Goal: Task Accomplishment & Management: Complete application form

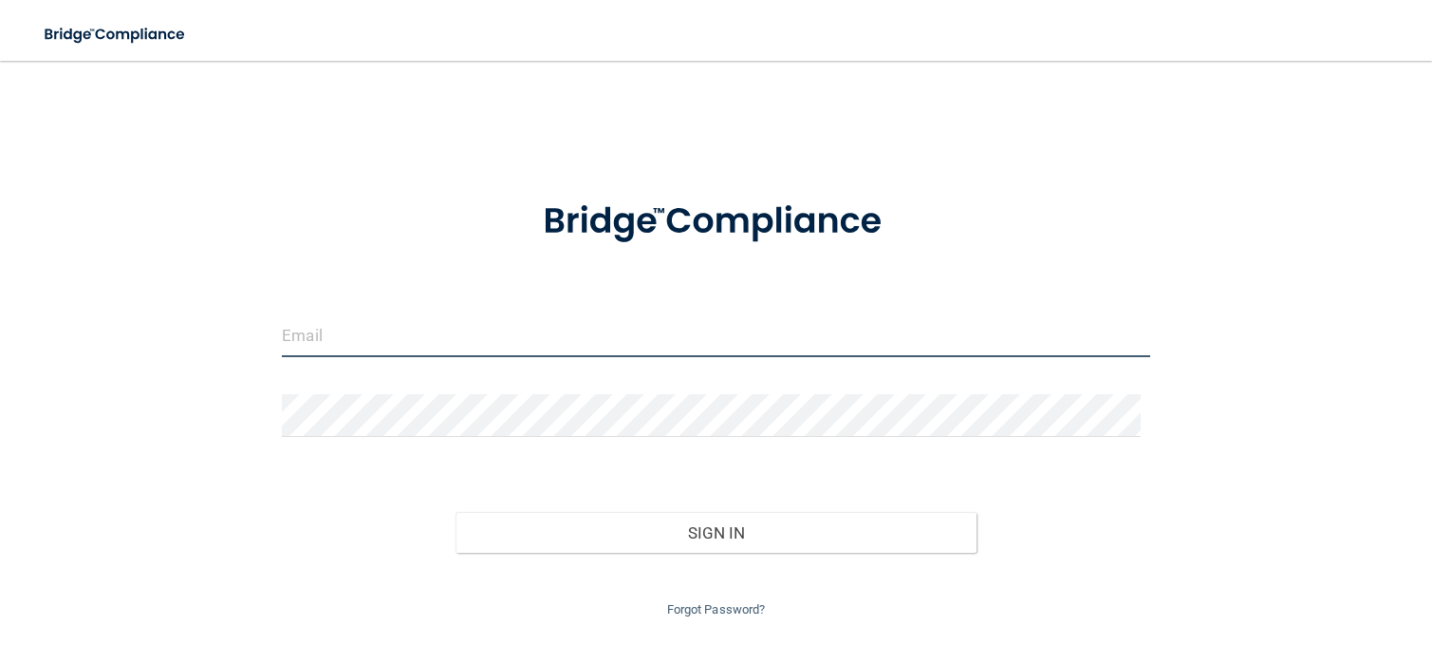
click at [426, 333] on input "email" at bounding box center [716, 335] width 869 height 43
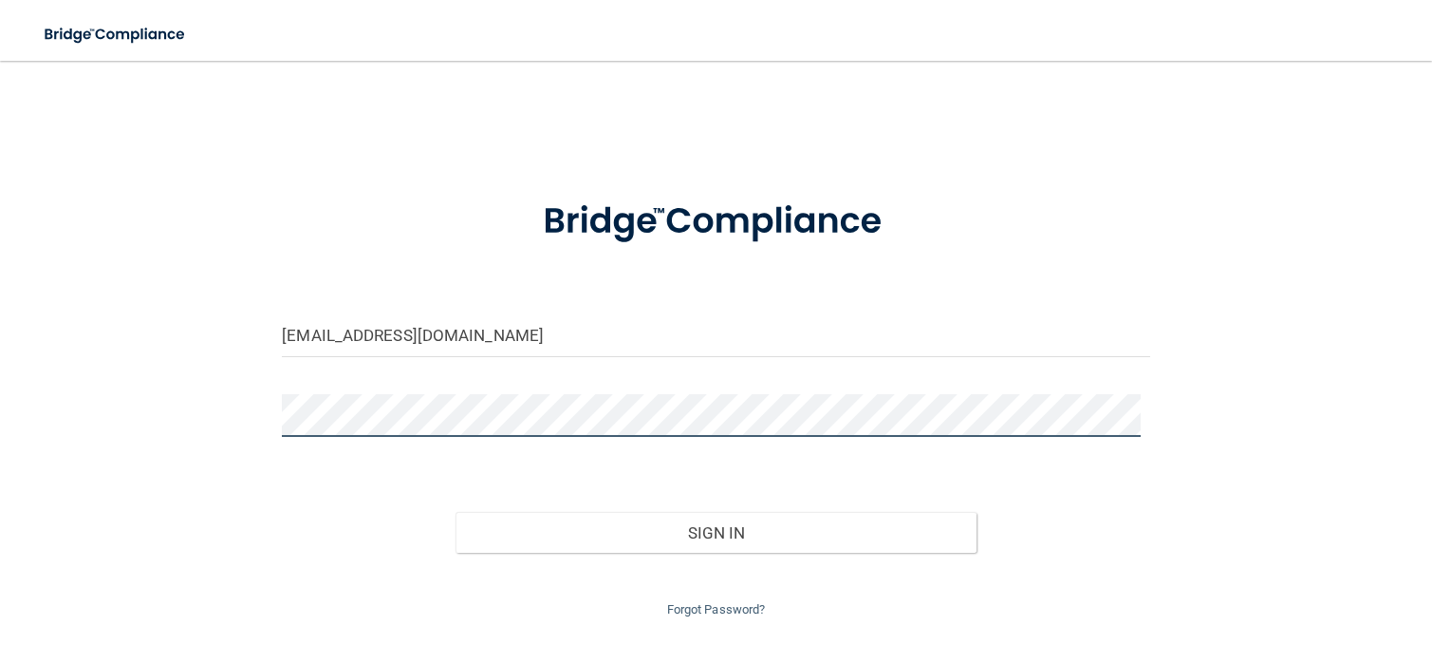
click at [456, 512] on button "Sign In" at bounding box center [716, 533] width 521 height 42
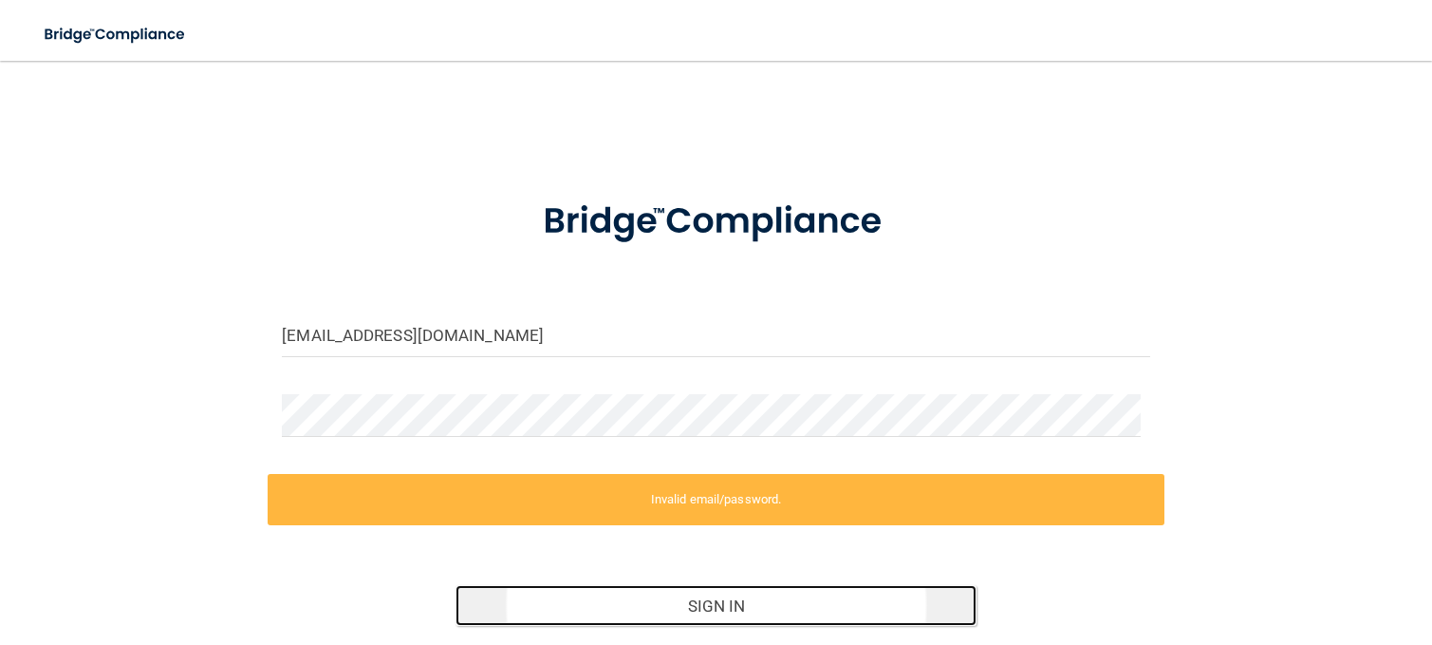
click at [581, 601] on button "Sign In" at bounding box center [716, 606] width 521 height 42
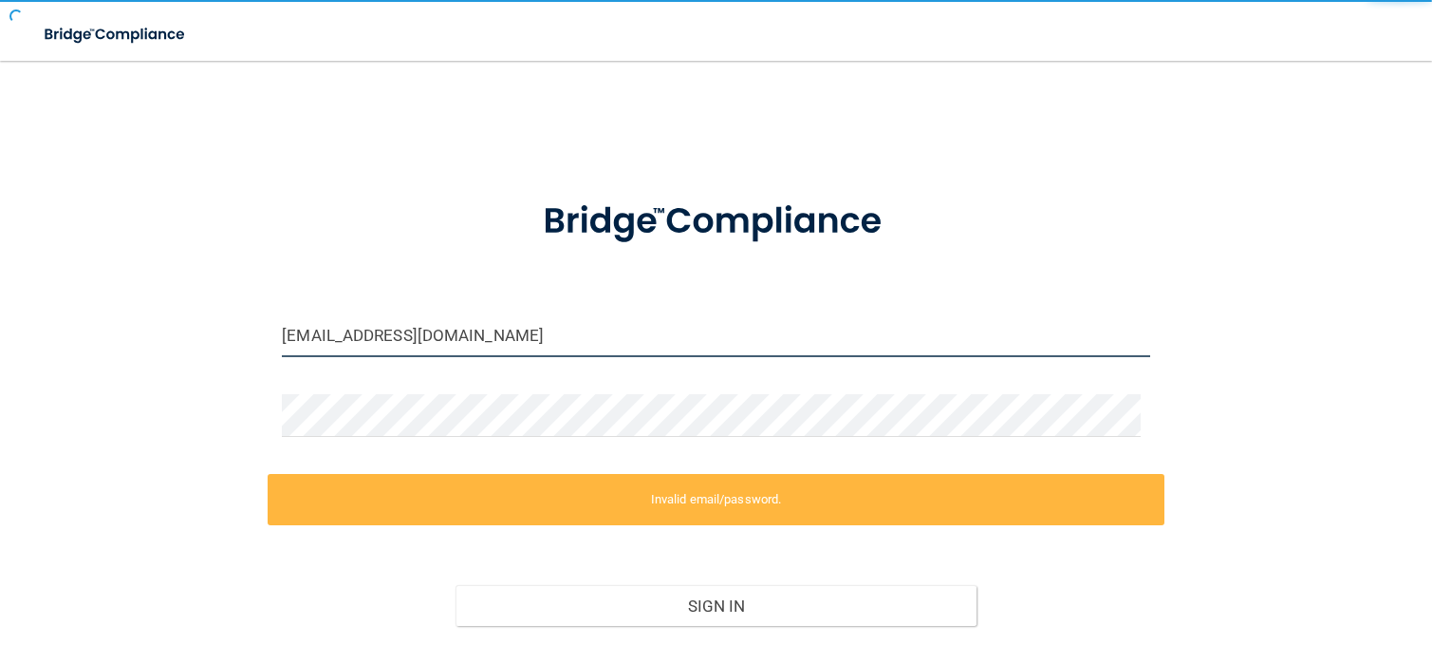
click at [493, 347] on input "abjoyfull@gmail.com" at bounding box center [716, 335] width 869 height 43
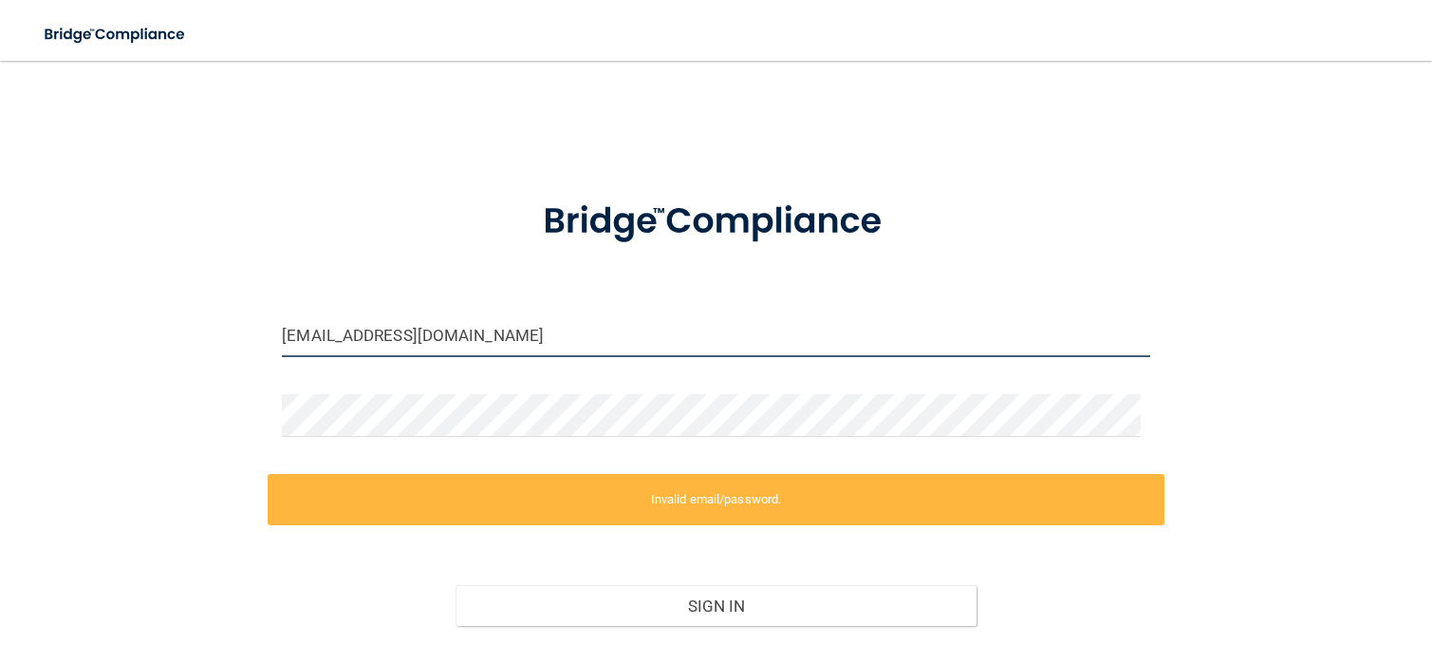
drag, startPoint x: 495, startPoint y: 334, endPoint x: -17, endPoint y: 364, distance: 512.5
click at [0, 364] on html "Toggle navigation Manage My Enterprise Manage My Location abjoyfull@gmail.com I…" at bounding box center [716, 322] width 1432 height 645
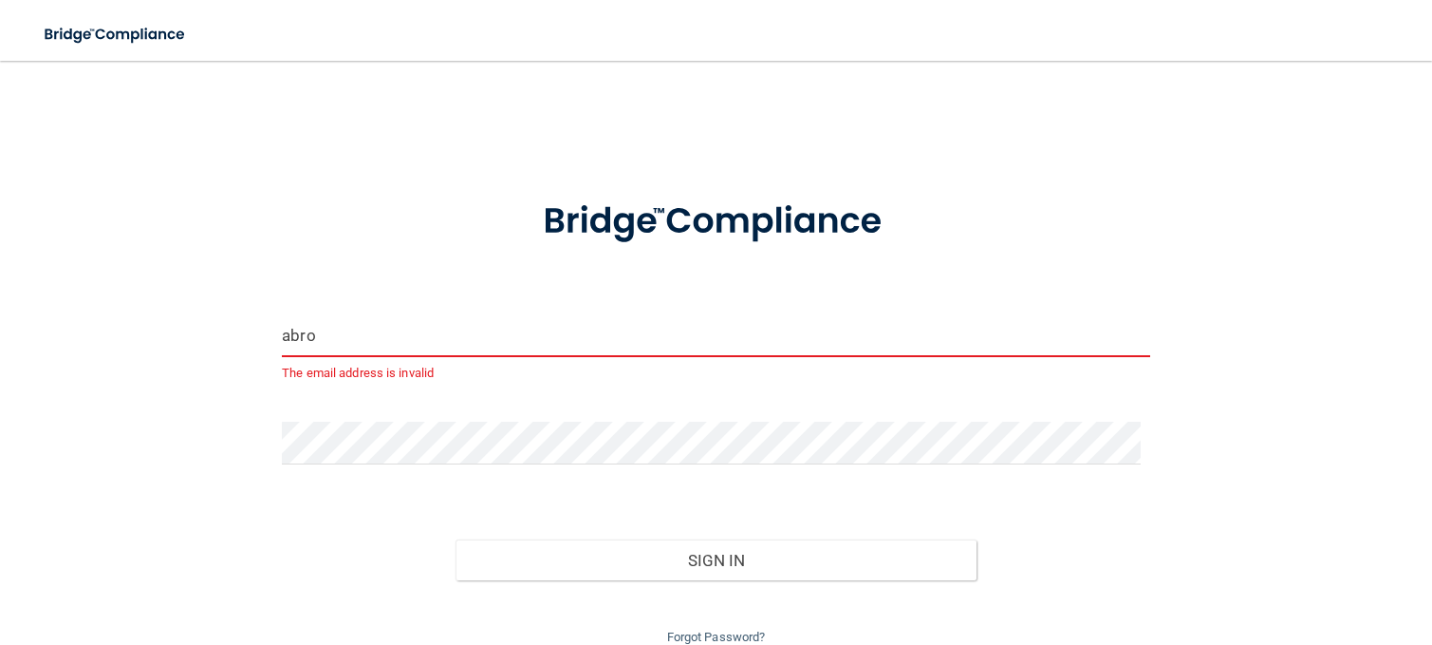
type input "[EMAIL_ADDRESS][DOMAIN_NAME]"
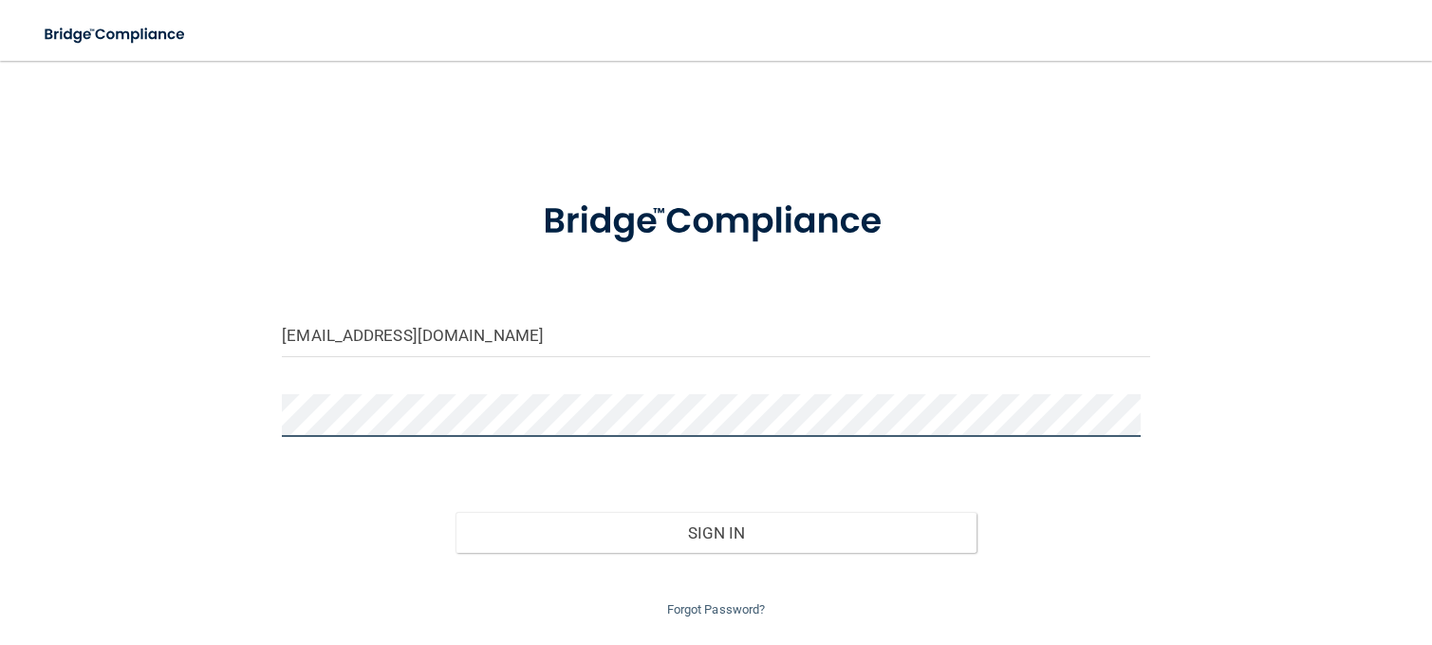
click at [456, 512] on button "Sign In" at bounding box center [716, 533] width 521 height 42
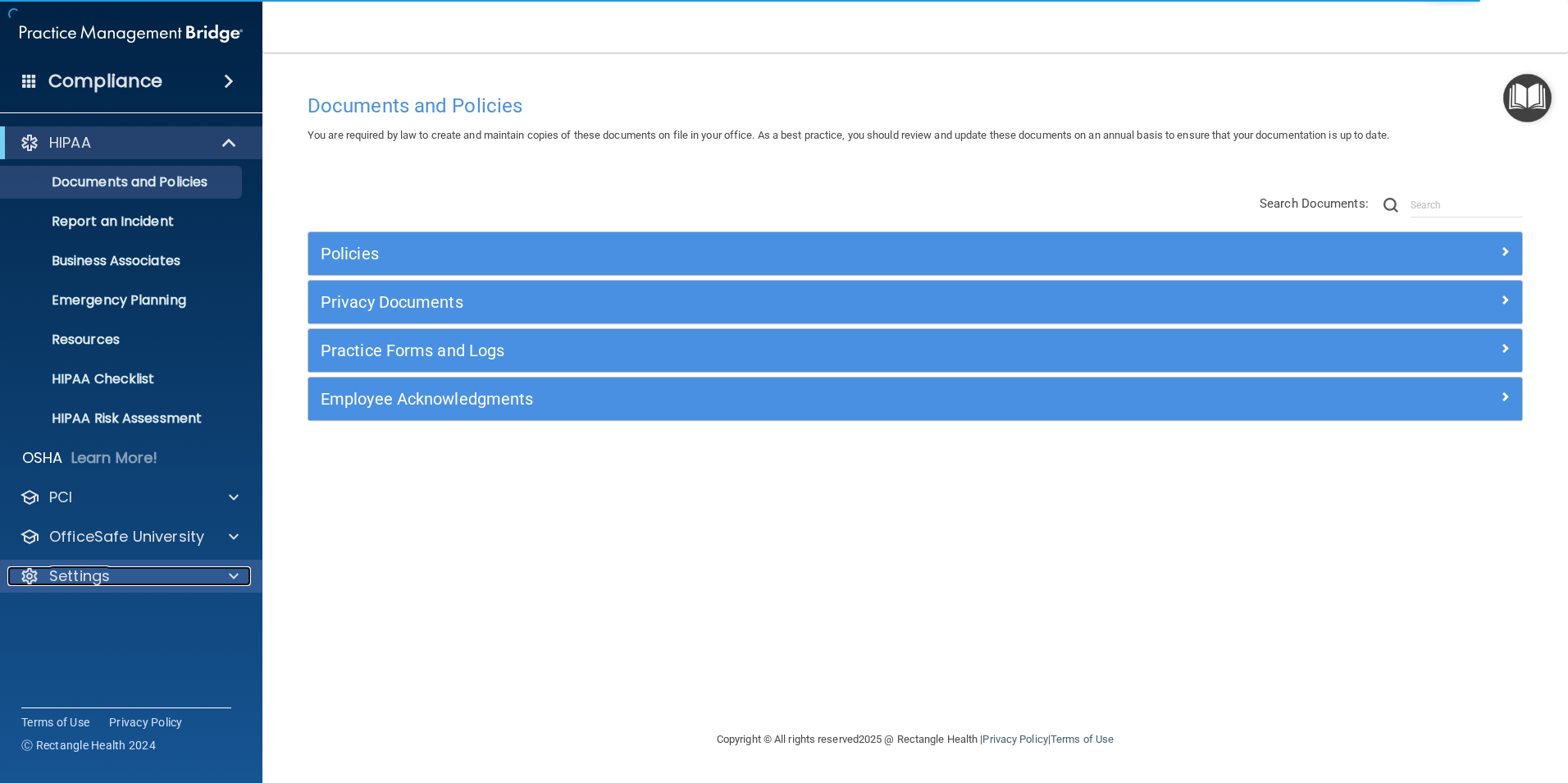
click at [124, 557] on div "Settings" at bounding box center [109, 576] width 203 height 20
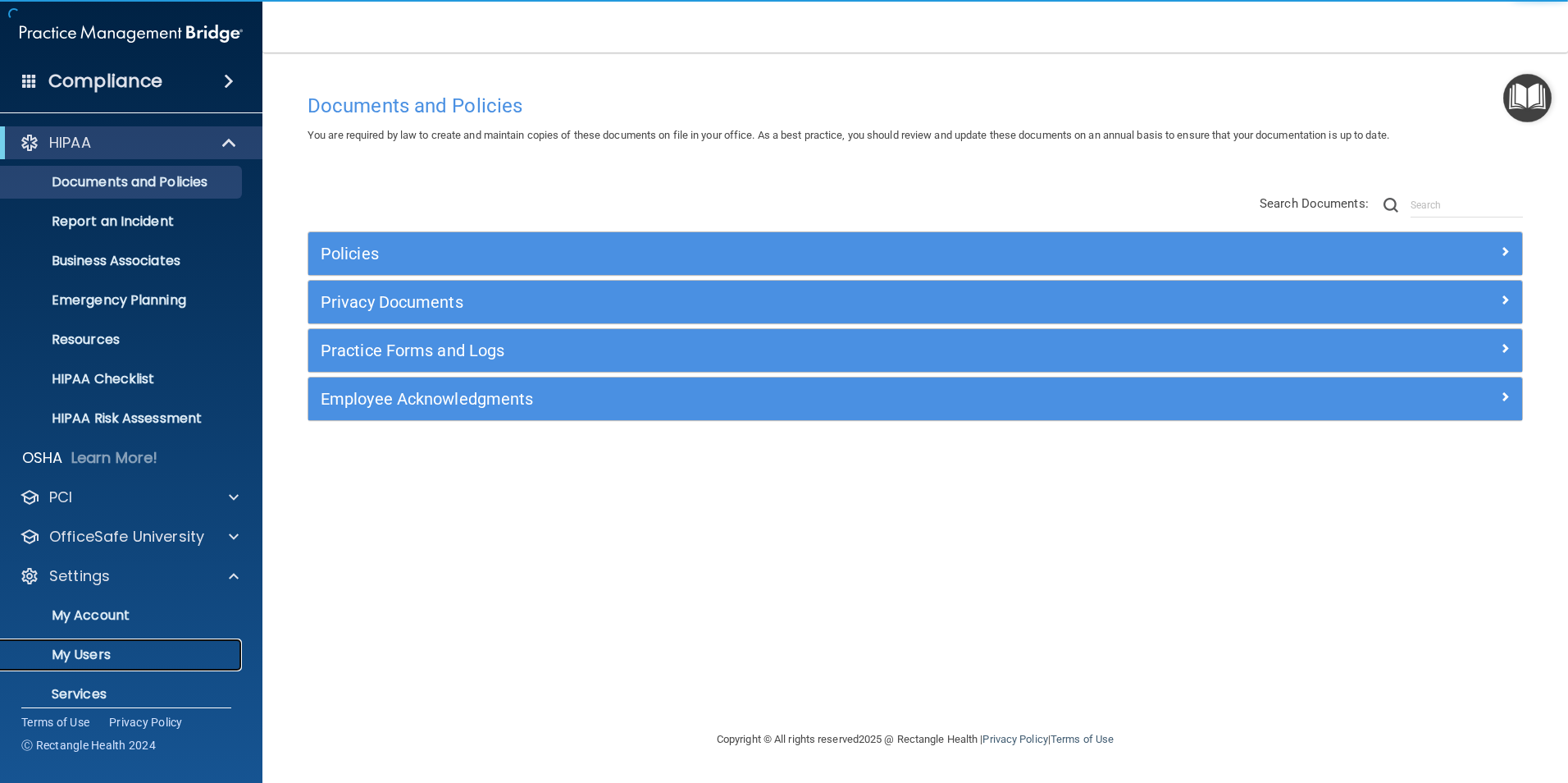
click at [93, 557] on p "My Users" at bounding box center [122, 654] width 224 height 16
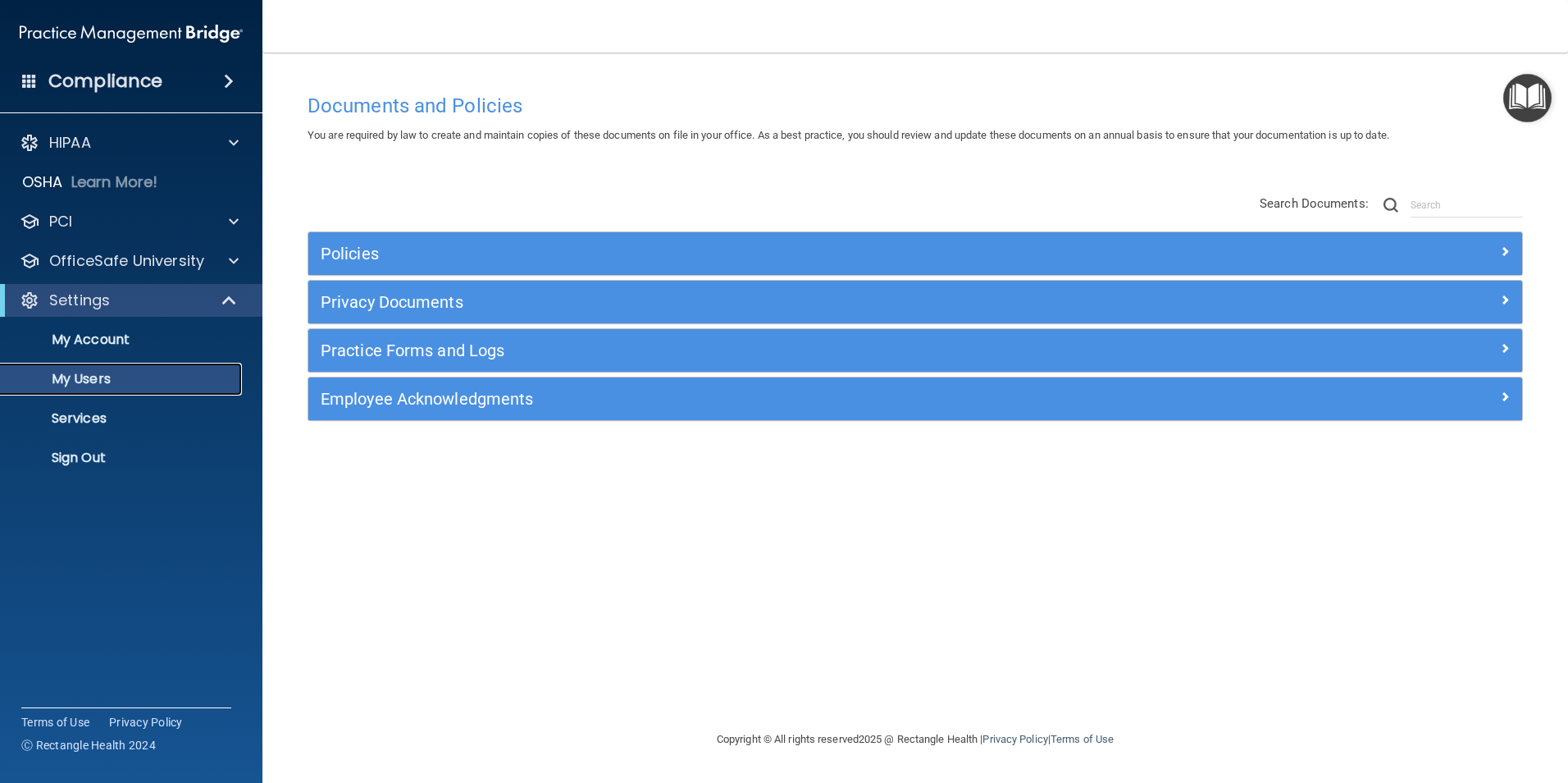
select select "20"
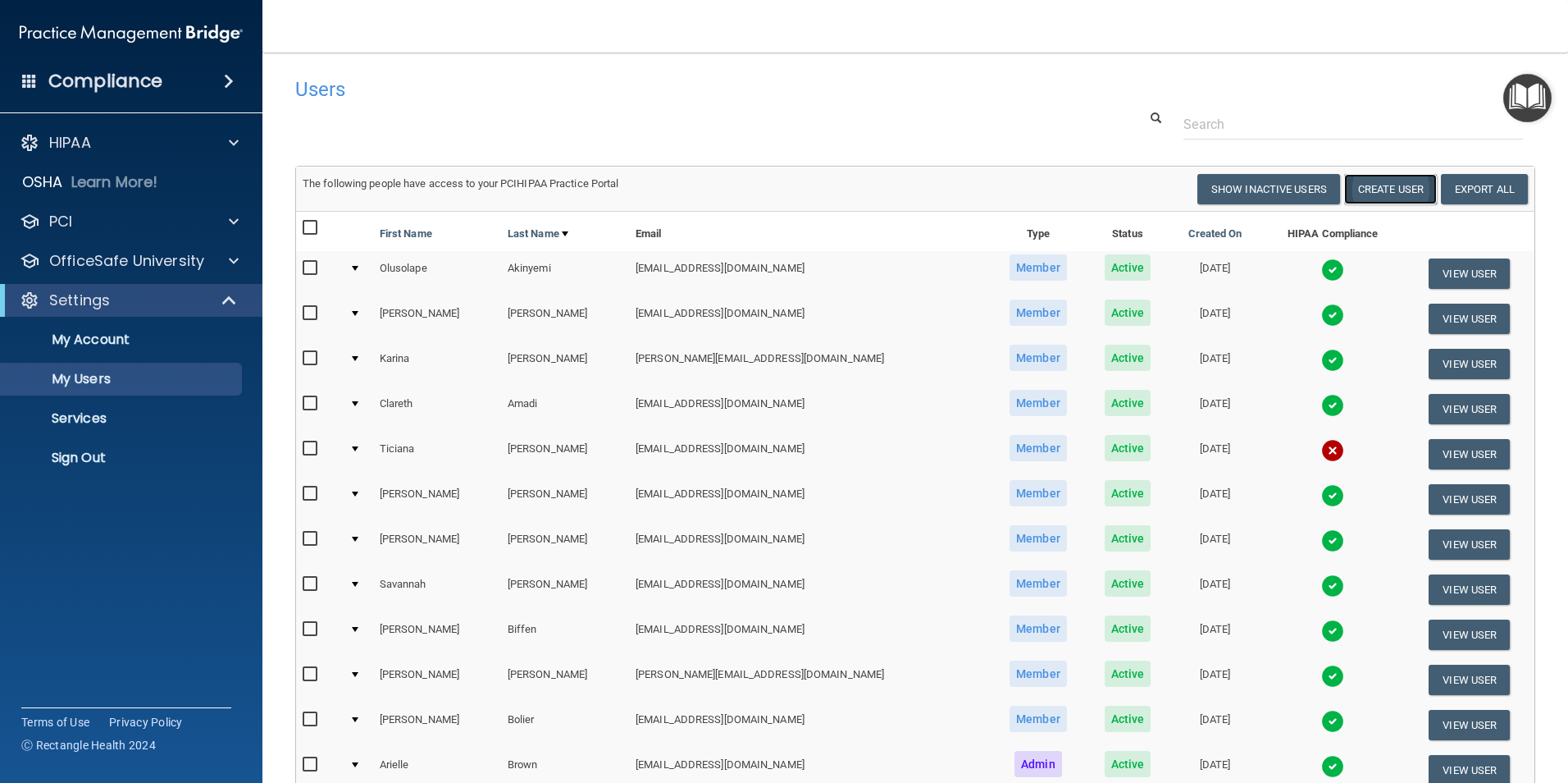
click at [1236, 187] on button "Create User" at bounding box center [1390, 188] width 92 height 30
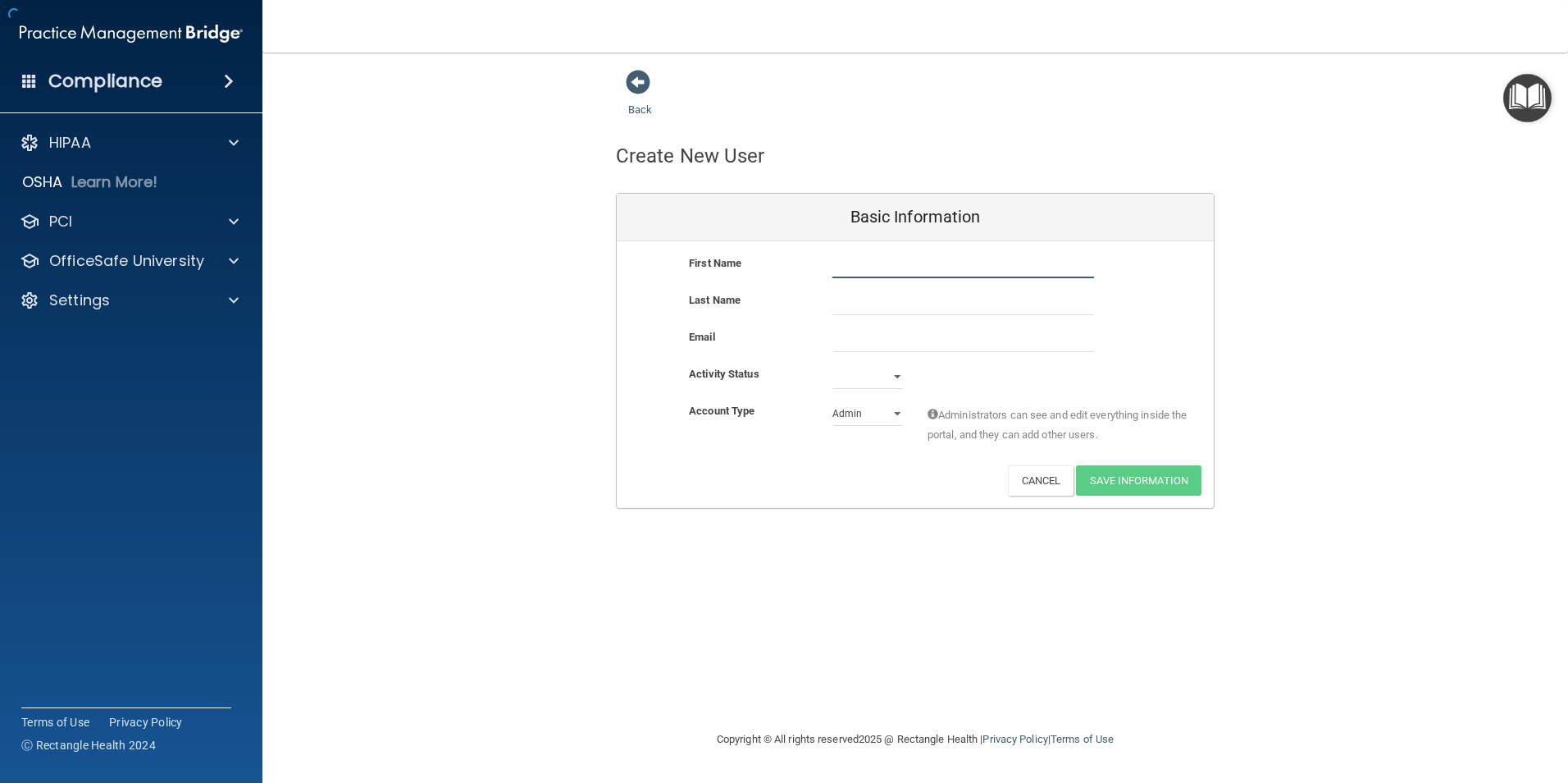
click at [911, 264] on input "text" at bounding box center [962, 265] width 262 height 24
click at [846, 269] on input "text" at bounding box center [962, 265] width 262 height 24
type input "Suzannah Van Gelder"
drag, startPoint x: 880, startPoint y: 264, endPoint x: 936, endPoint y: 266, distance: 56.0
click at [936, 265] on input "Suzannah Van Gelder" at bounding box center [962, 265] width 262 height 24
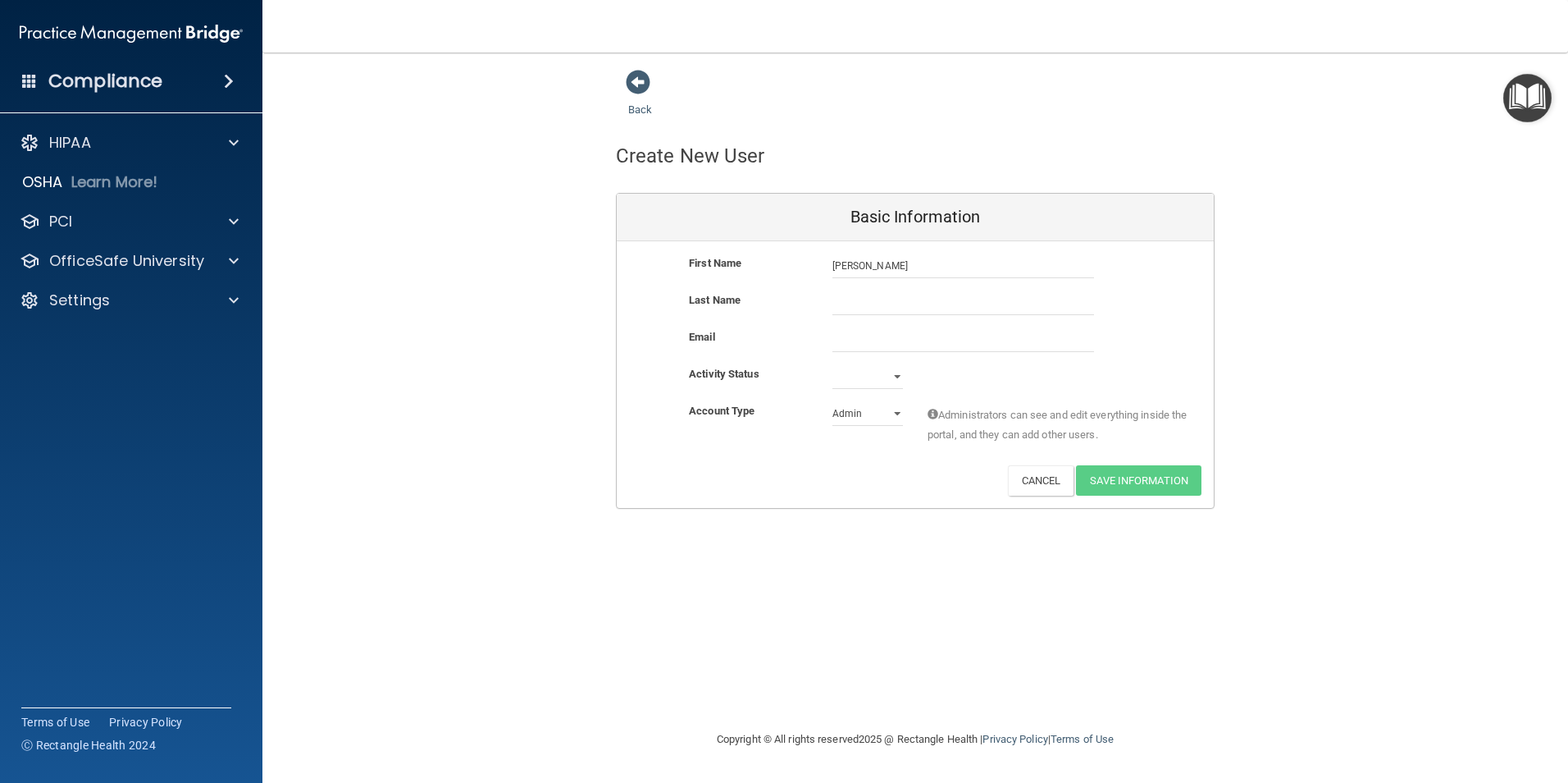
click at [831, 300] on div at bounding box center [962, 302] width 286 height 24
drag, startPoint x: 882, startPoint y: 264, endPoint x: 926, endPoint y: 262, distance: 44.0
click at [925, 262] on input "Suzannah Van Gelder" at bounding box center [962, 265] width 262 height 24
click at [929, 262] on input "Suzannah Van Gelder" at bounding box center [962, 265] width 262 height 24
drag, startPoint x: 932, startPoint y: 266, endPoint x: 878, endPoint y: 267, distance: 54.0
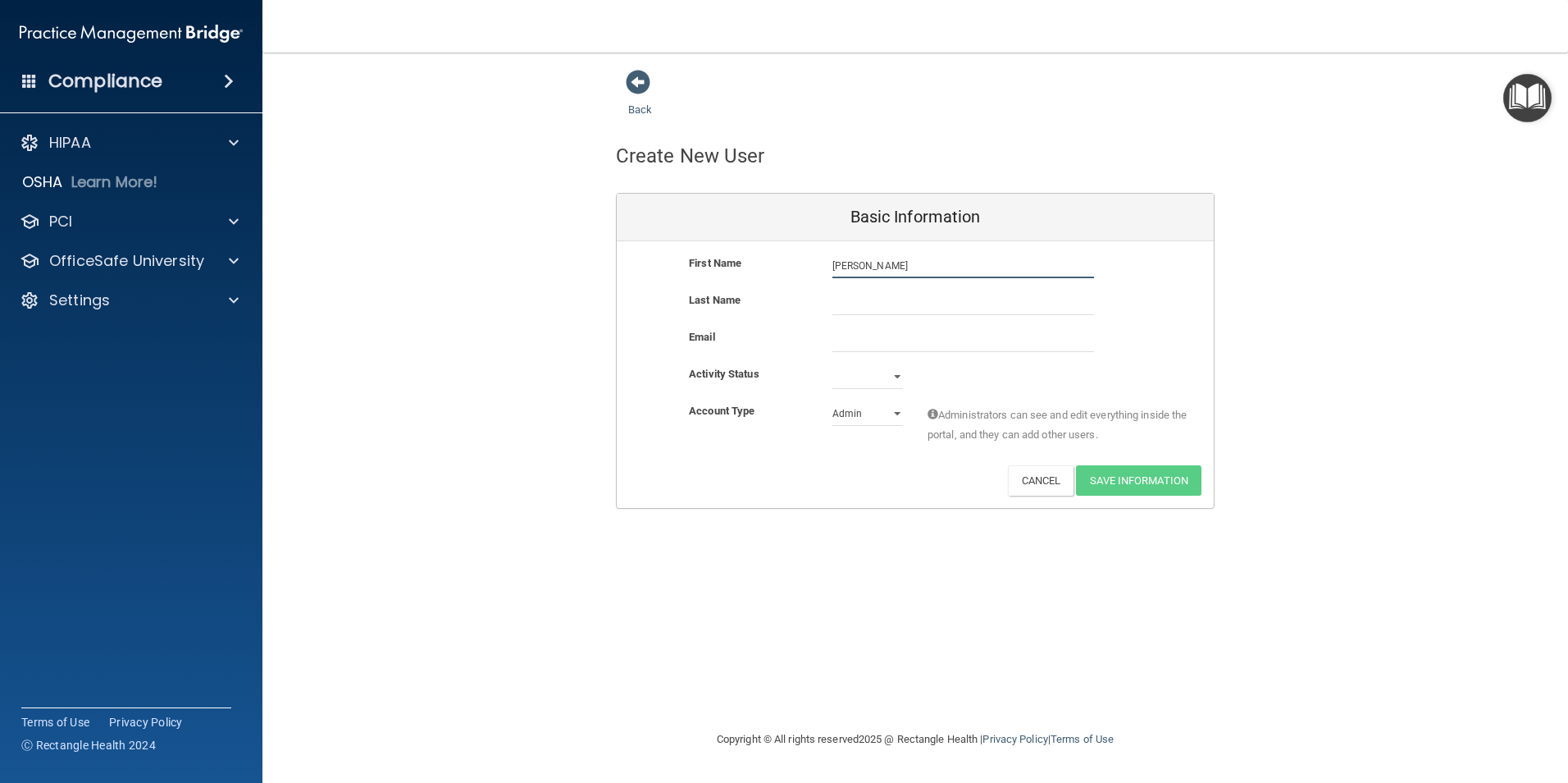
click at [878, 267] on input "Suzannah Van Gelder" at bounding box center [962, 265] width 262 height 24
click at [871, 300] on input "text" at bounding box center [962, 302] width 262 height 24
paste input "Van Gelder"
type input "Van Gelder"
drag, startPoint x: 883, startPoint y: 261, endPoint x: 940, endPoint y: 260, distance: 57.0
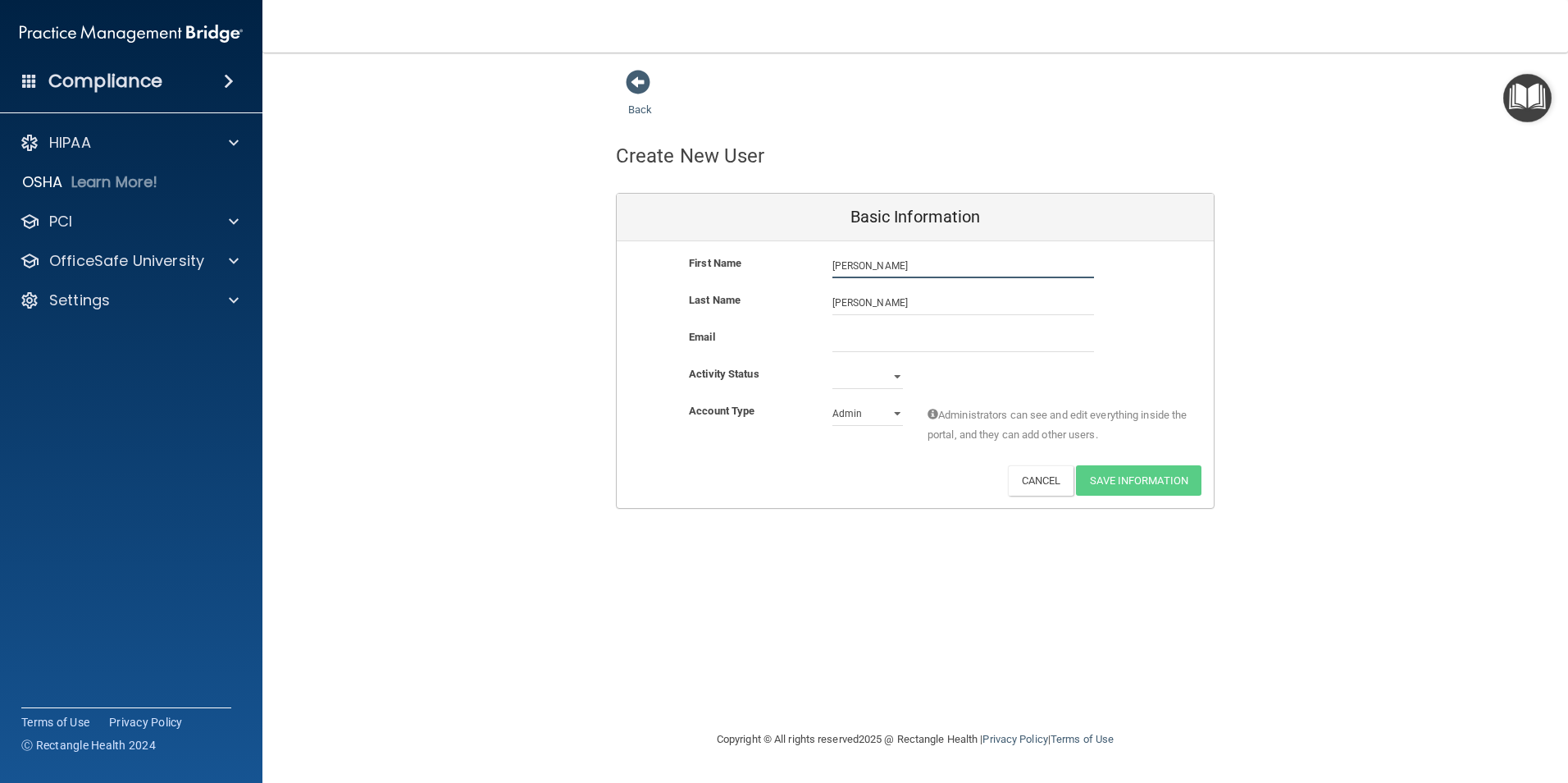
click at [940, 260] on input "Suzannah Van Gelder" at bounding box center [962, 265] width 262 height 24
type input "Suzannah"
click at [871, 334] on input "email" at bounding box center [962, 340] width 262 height 24
click at [956, 341] on input "email" at bounding box center [962, 340] width 262 height 24
click at [913, 343] on input "email" at bounding box center [962, 340] width 262 height 24
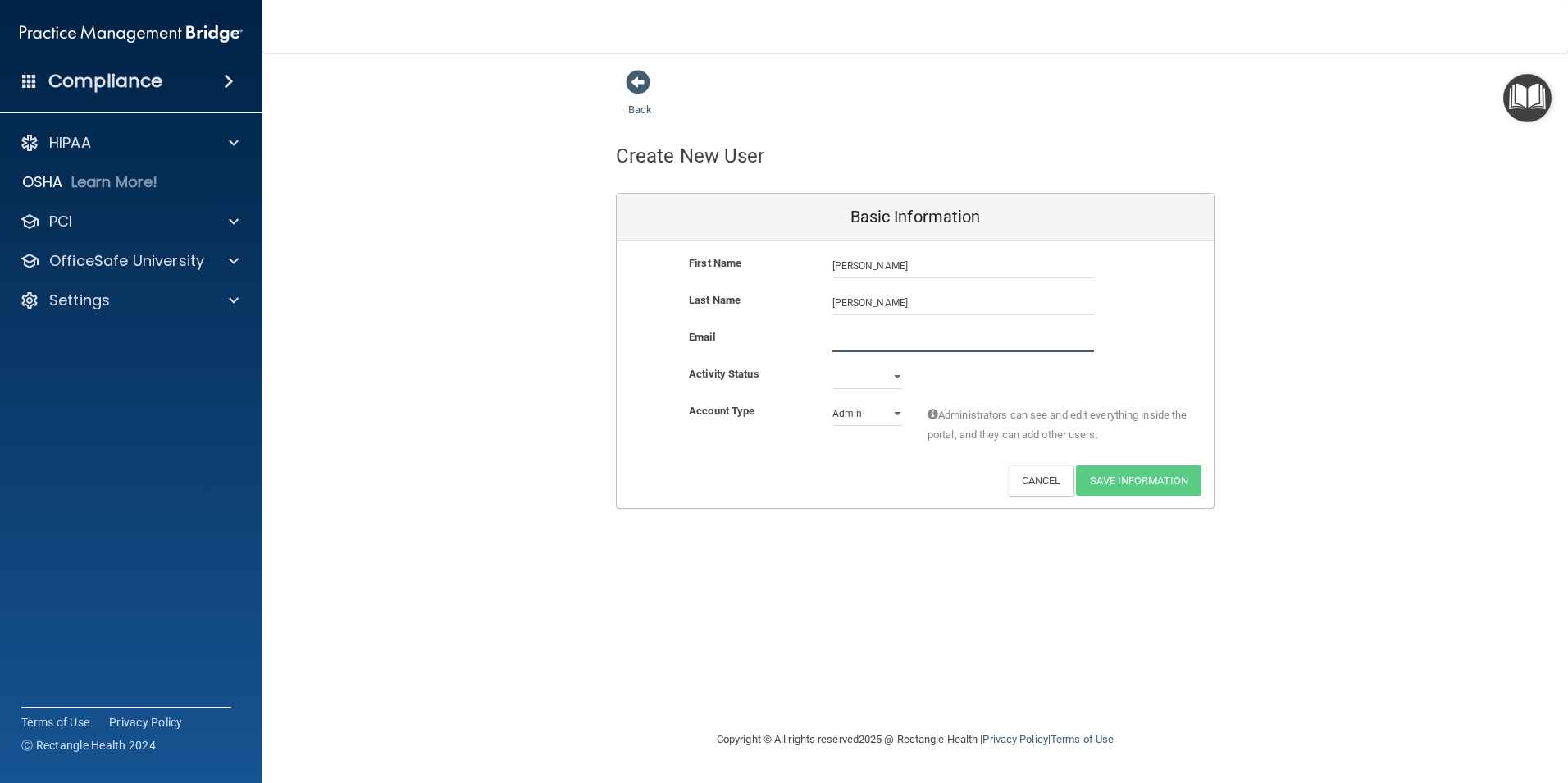
click at [912, 331] on input "email" at bounding box center [962, 340] width 262 height 24
drag, startPoint x: 969, startPoint y: 313, endPoint x: 966, endPoint y: 327, distance: 14.3
click at [967, 320] on div "Last Name Van Gelder" at bounding box center [915, 309] width 597 height 37
click at [966, 327] on div "Last Name Van Gelder" at bounding box center [915, 309] width 597 height 37
click at [929, 334] on input "email" at bounding box center [962, 340] width 262 height 24
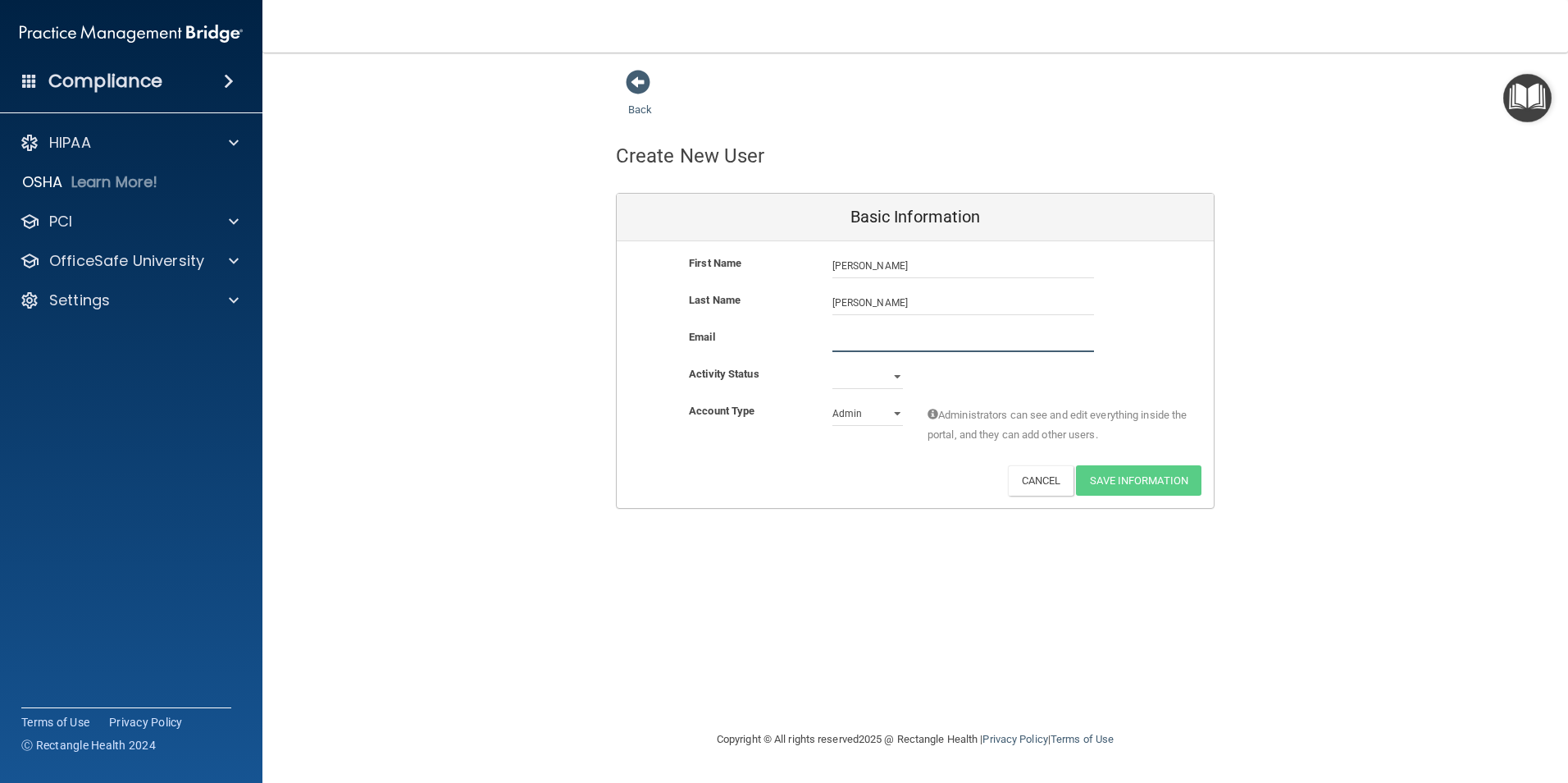
paste input "svangelder@co.somerset.nj.us"
type input "svangelder@co.somerset.nj.us"
click at [886, 384] on select "Active Inactive" at bounding box center [867, 376] width 71 height 24
select select "active"
click at [832, 364] on select "Active Inactive" at bounding box center [867, 376] width 71 height 24
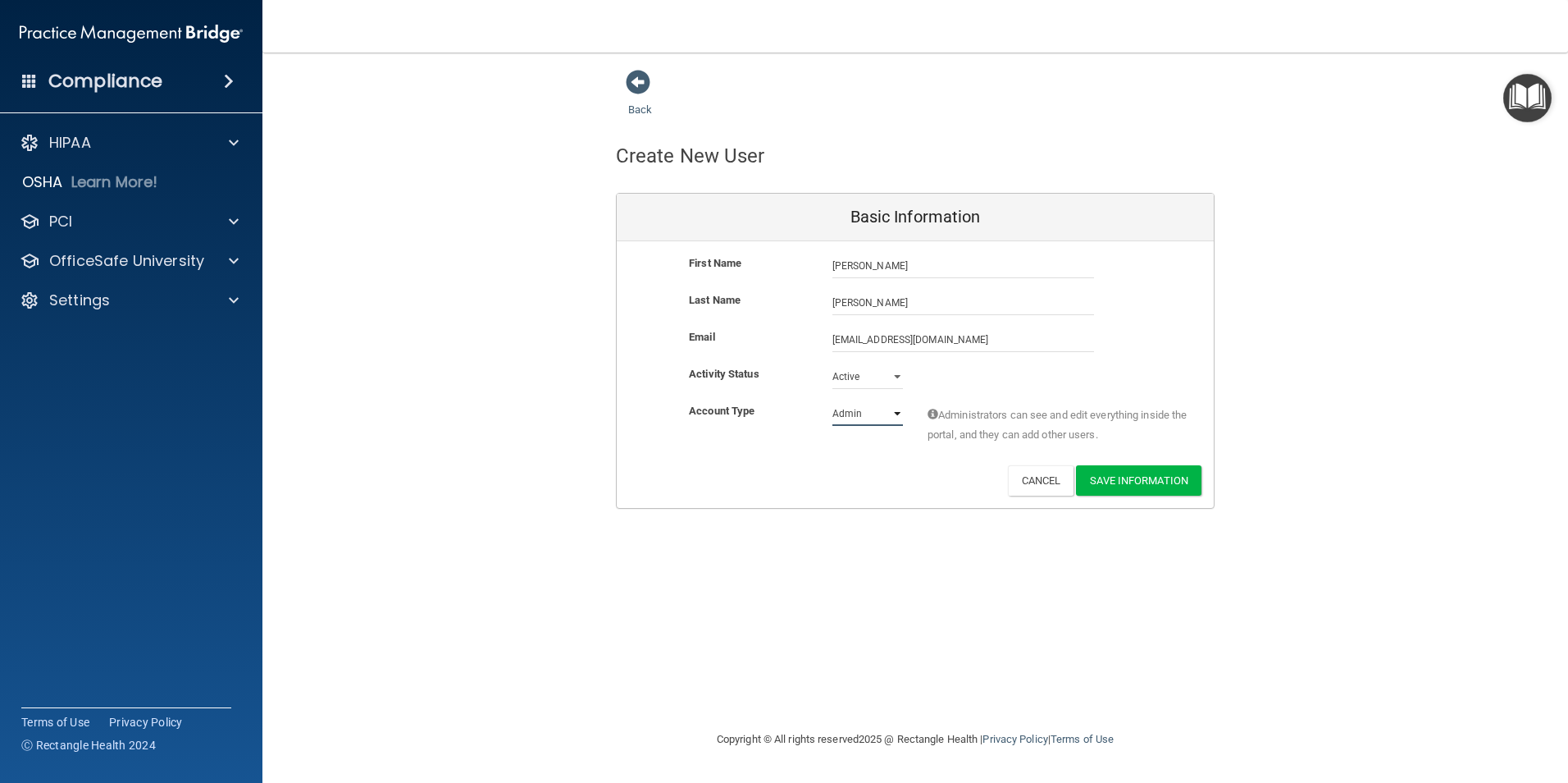
click at [893, 405] on select "Admin Member" at bounding box center [867, 413] width 71 height 24
select select "practice_member"
click at [832, 401] on select "Admin Member" at bounding box center [867, 413] width 71 height 24
click at [1150, 487] on button "Save Information" at bounding box center [1138, 480] width 125 height 30
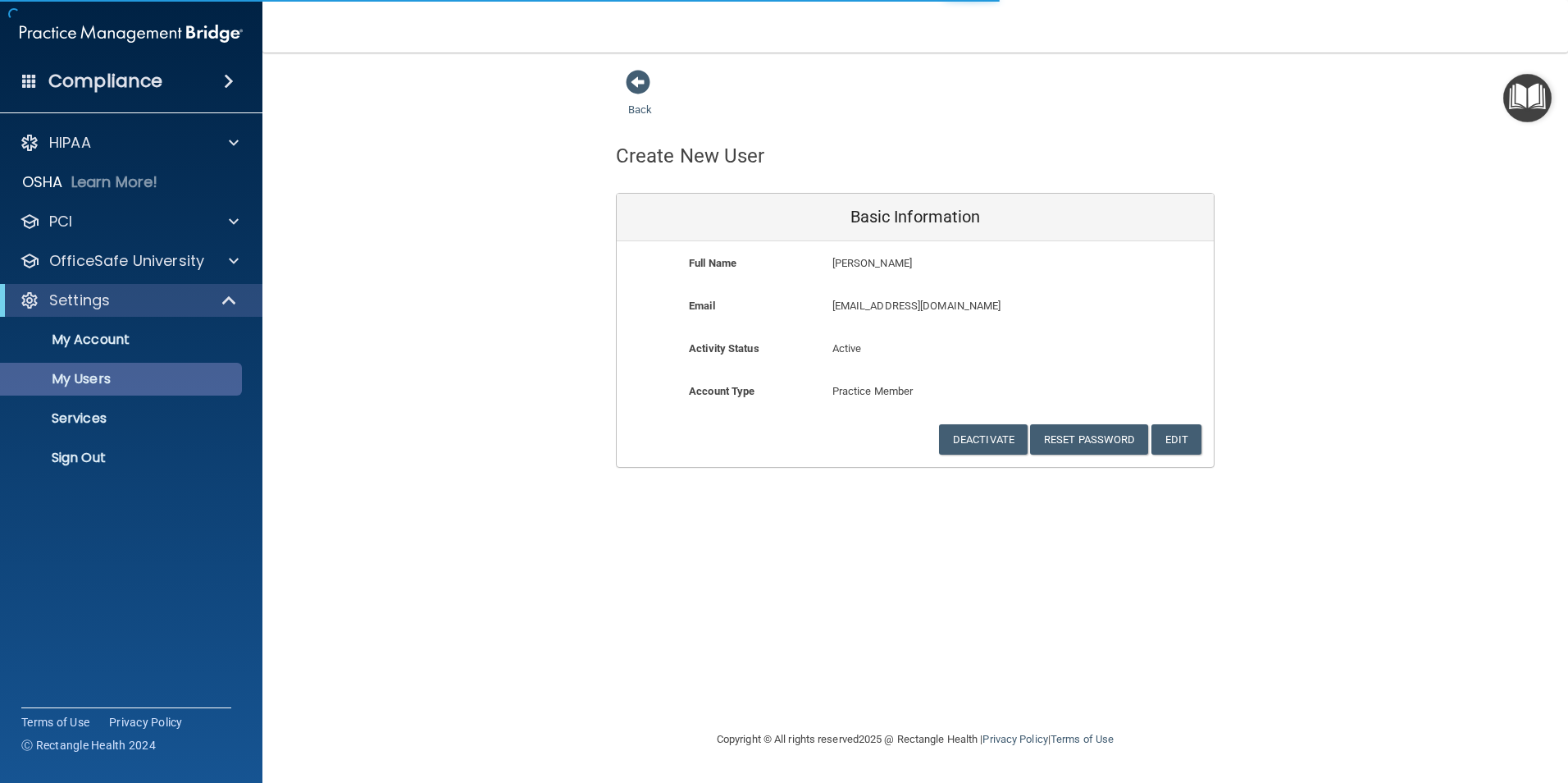
select select "20"
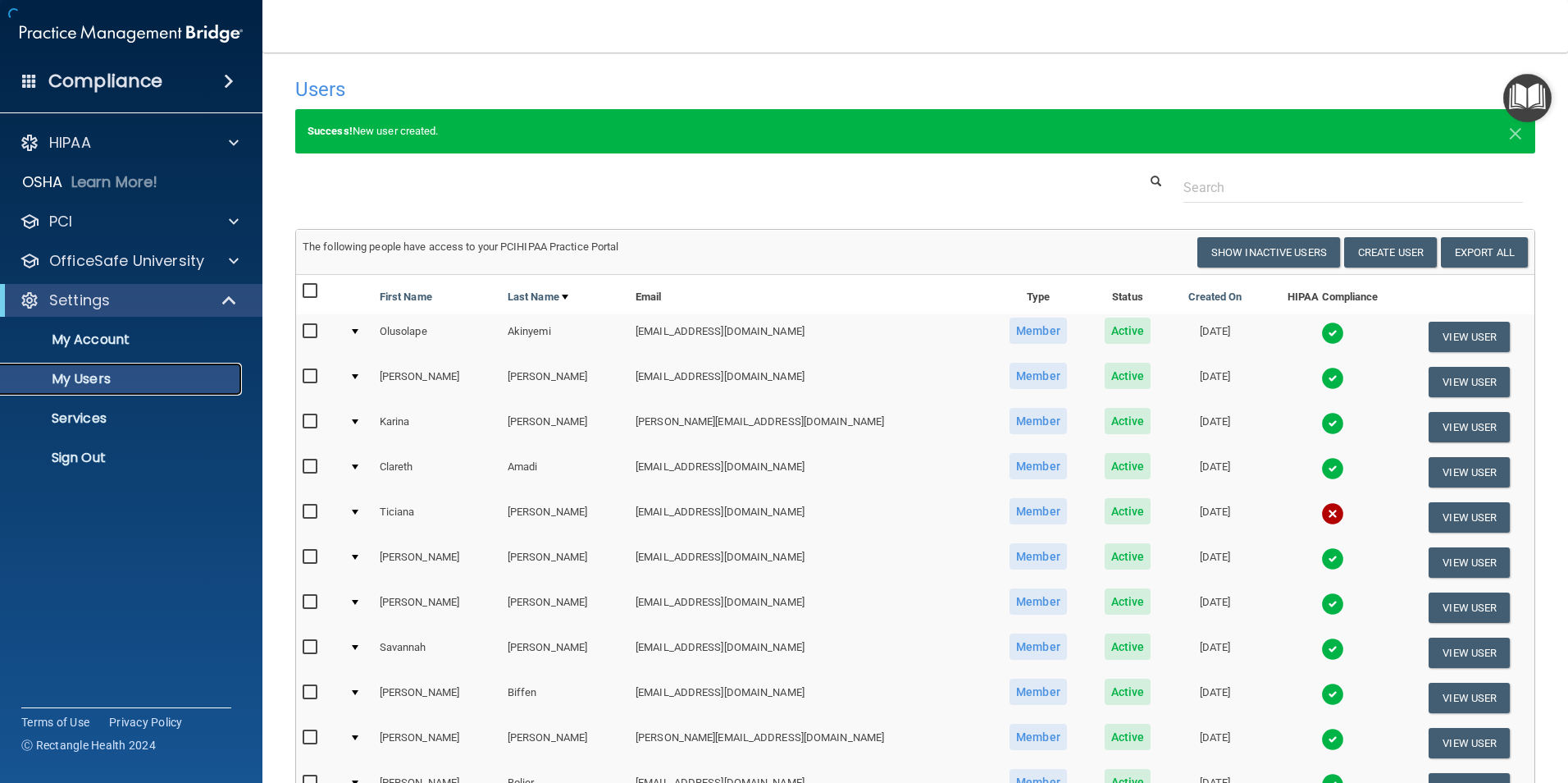
click at [105, 385] on p "My Users" at bounding box center [122, 379] width 224 height 16
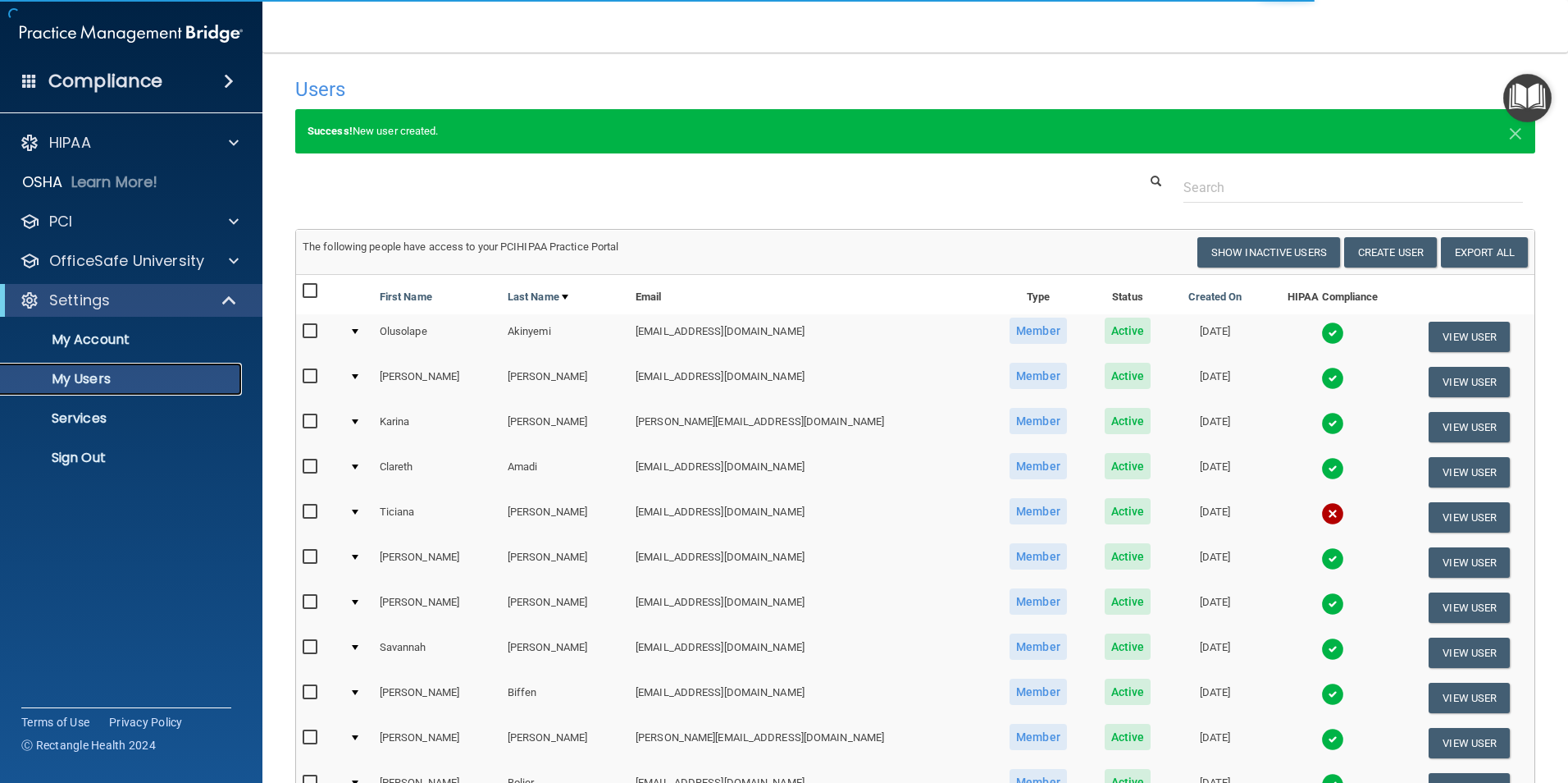
select select "20"
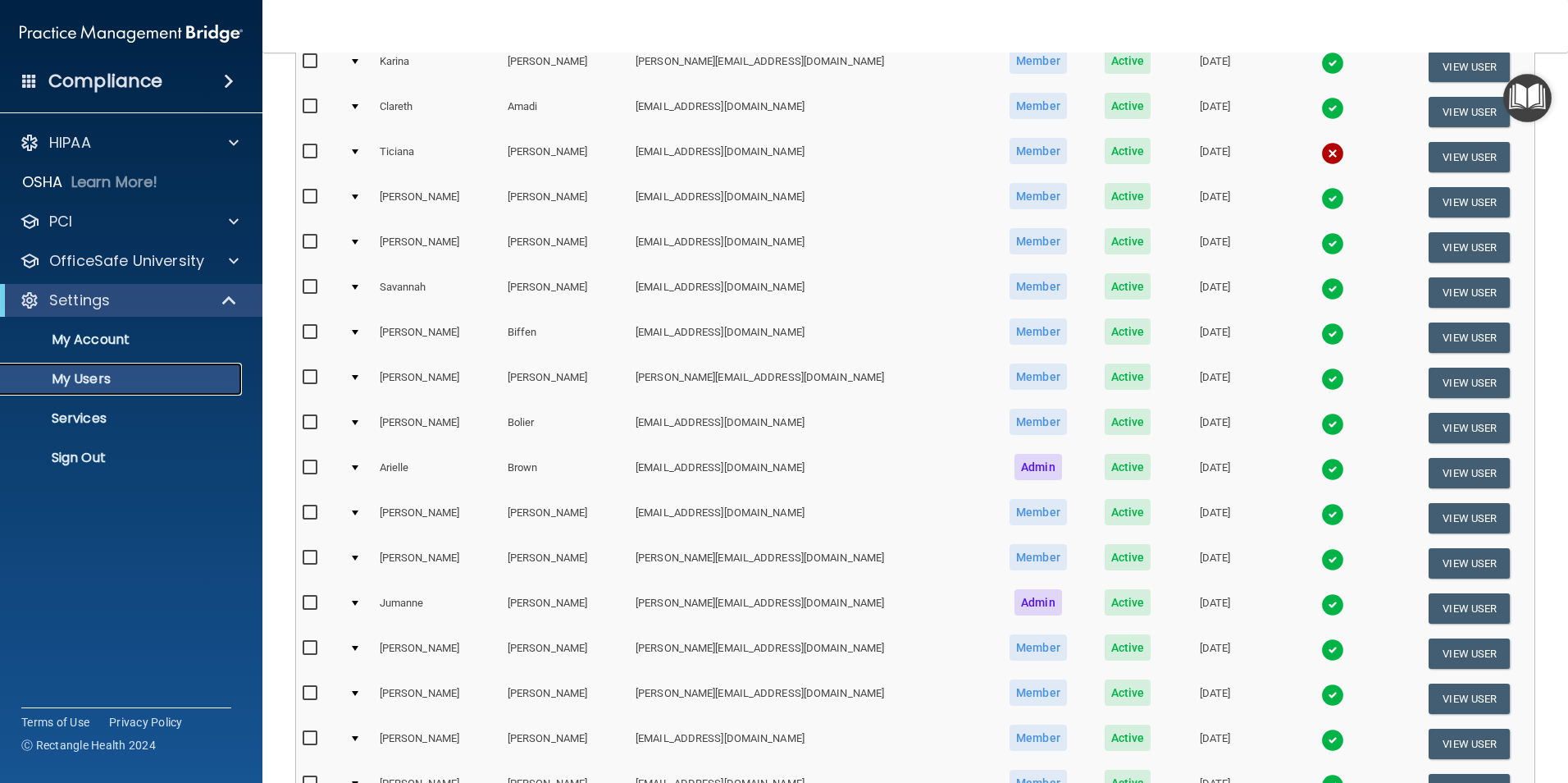
scroll to position [575, 0]
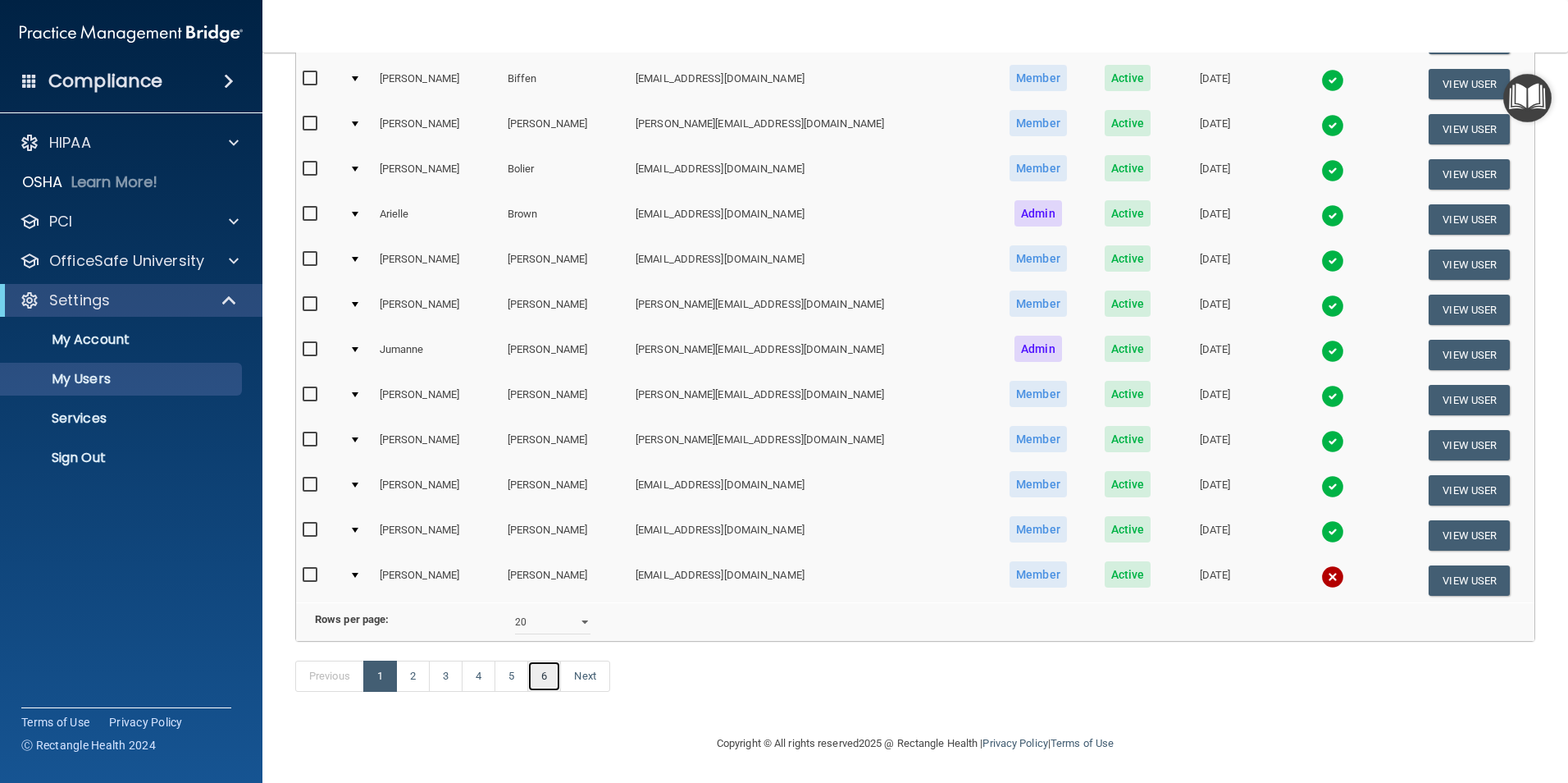
click at [556, 557] on link "6" at bounding box center [543, 676] width 34 height 31
select select "20"
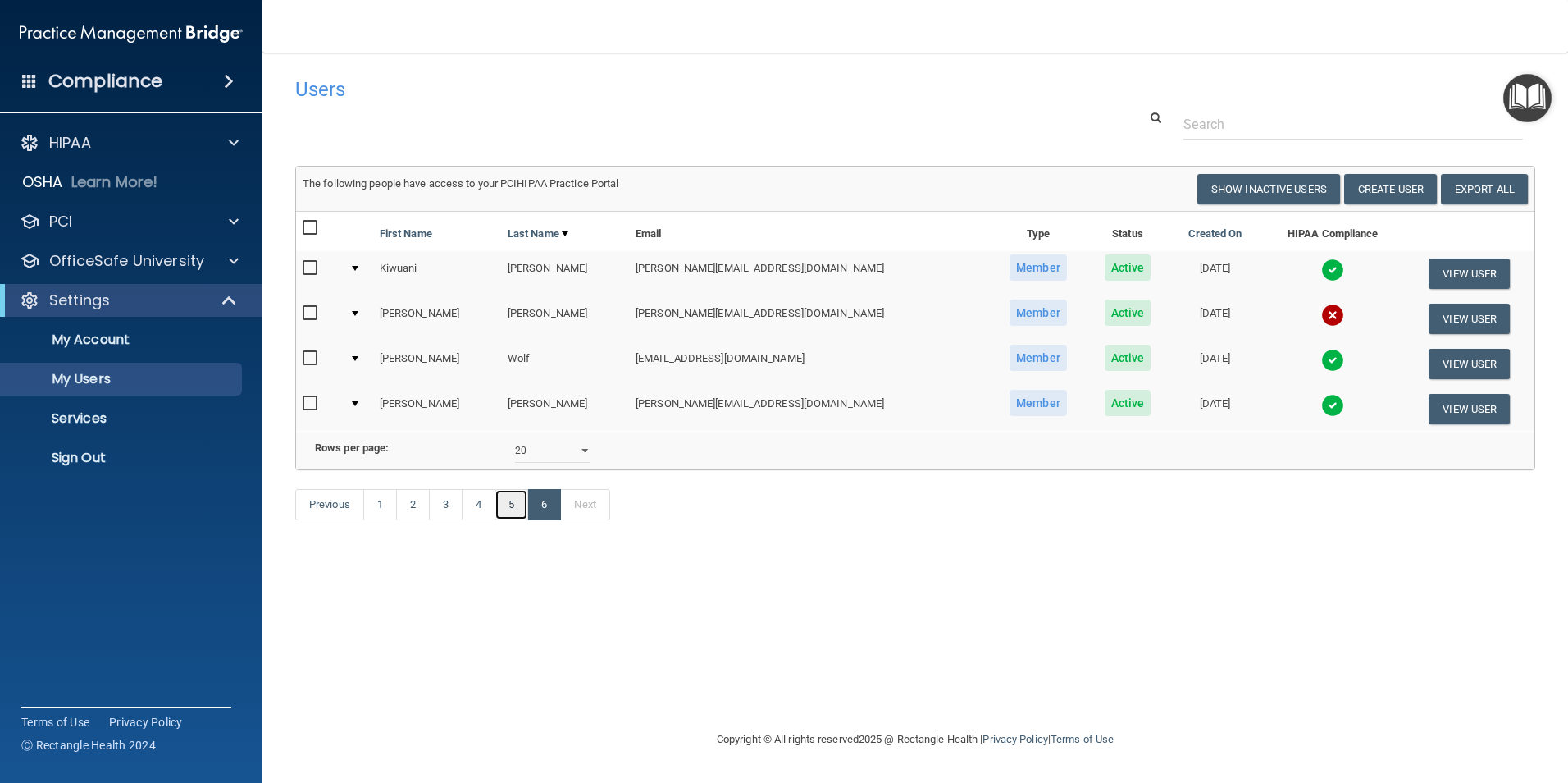
click at [512, 520] on link "5" at bounding box center [511, 505] width 34 height 31
select select "20"
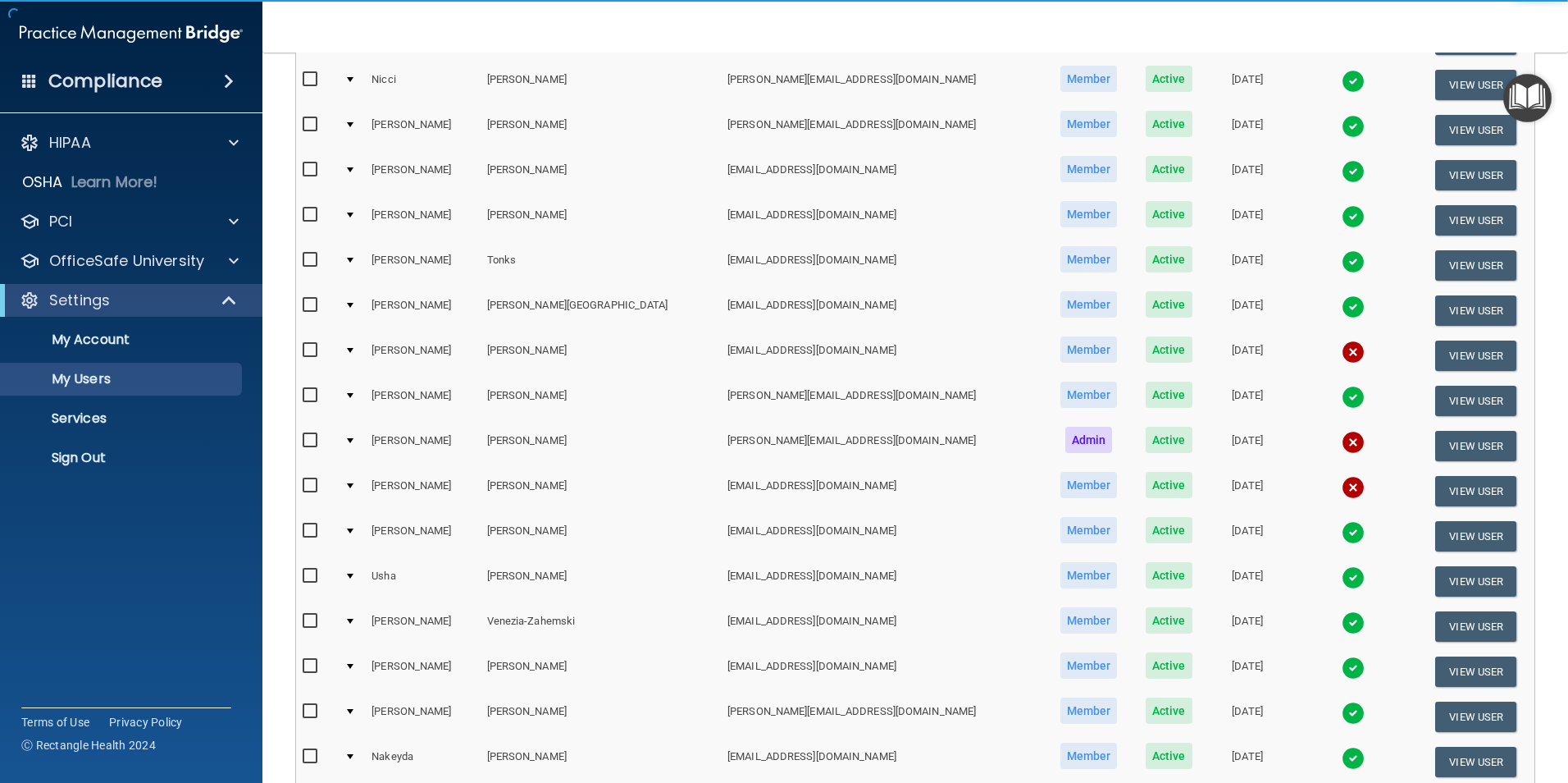
scroll to position [575, 0]
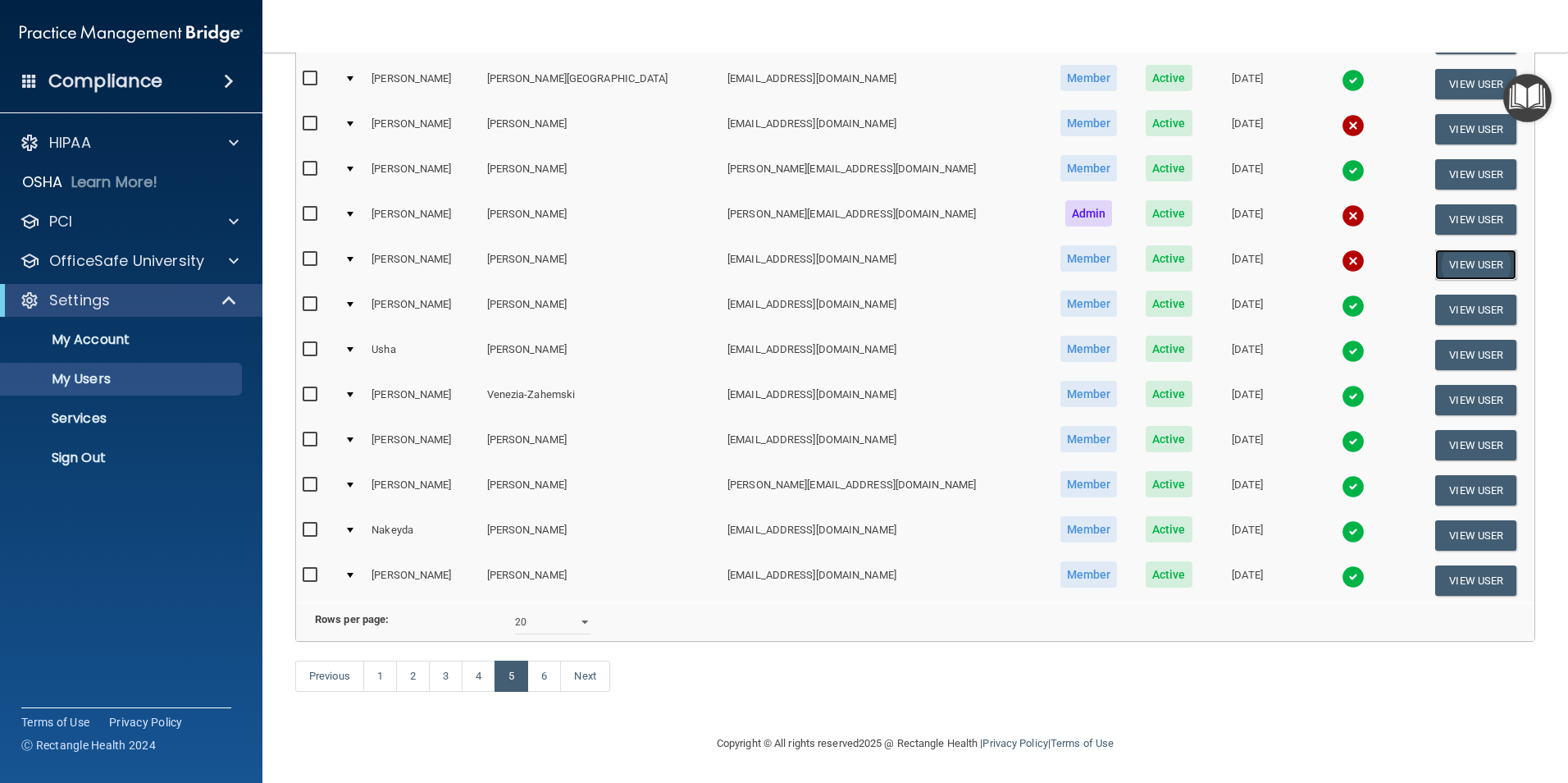
click at [1236, 250] on button "View User" at bounding box center [1476, 264] width 81 height 30
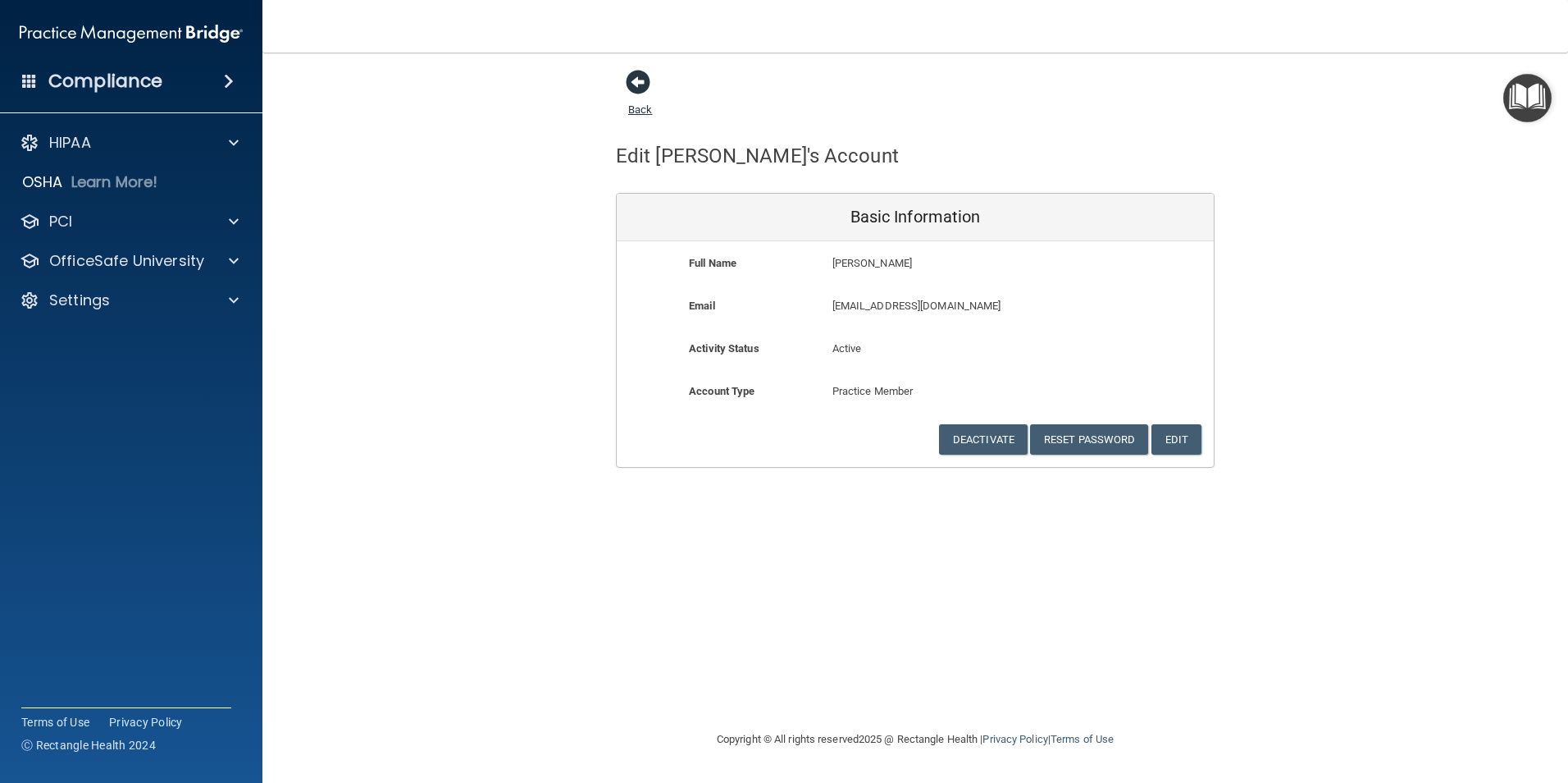
click at [646, 83] on span at bounding box center [638, 82] width 24 height 24
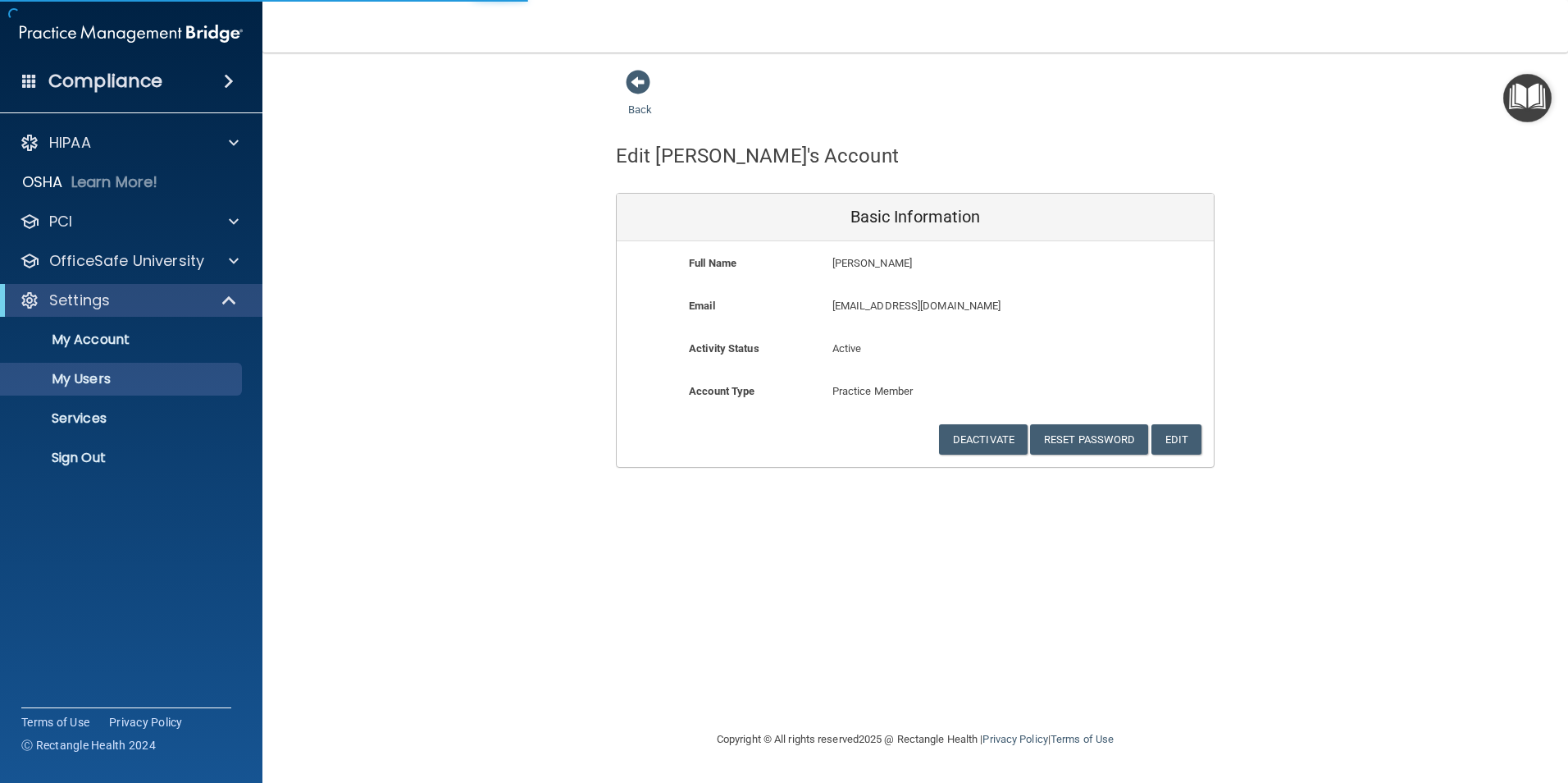
select select "20"
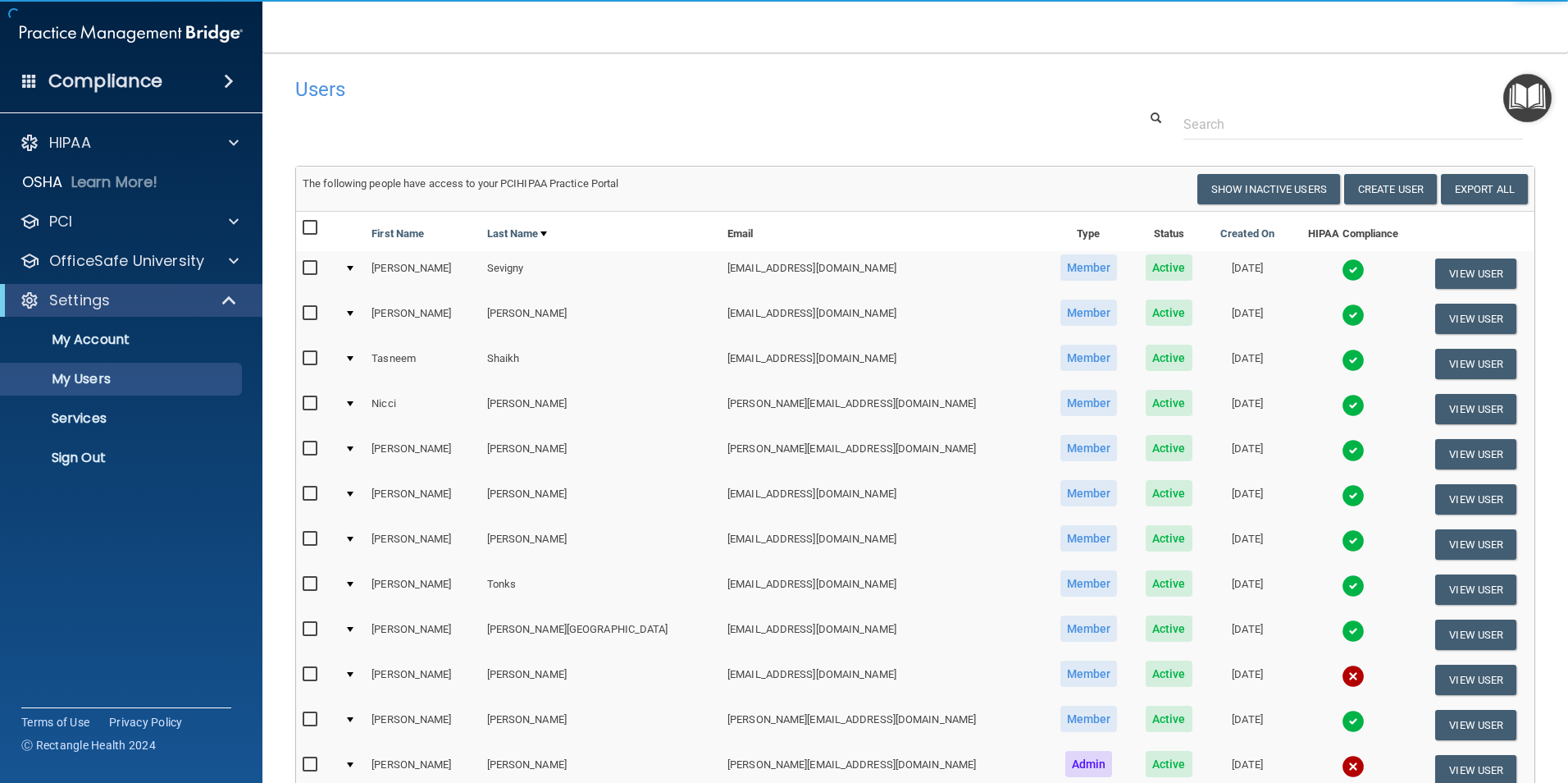
scroll to position [411, 0]
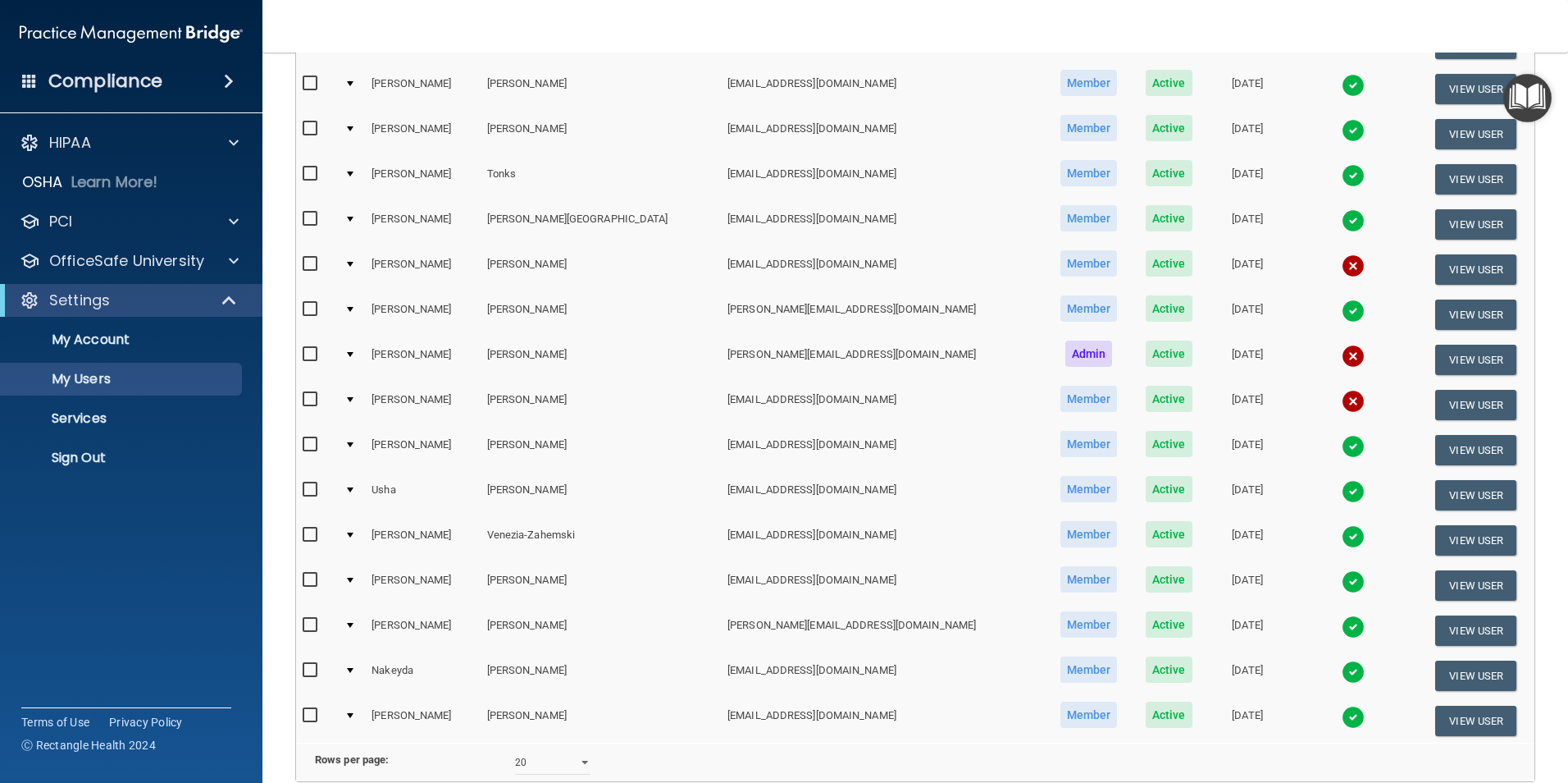
click at [308, 395] on input "checkbox" at bounding box center [312, 399] width 19 height 13
checkbox input "true"
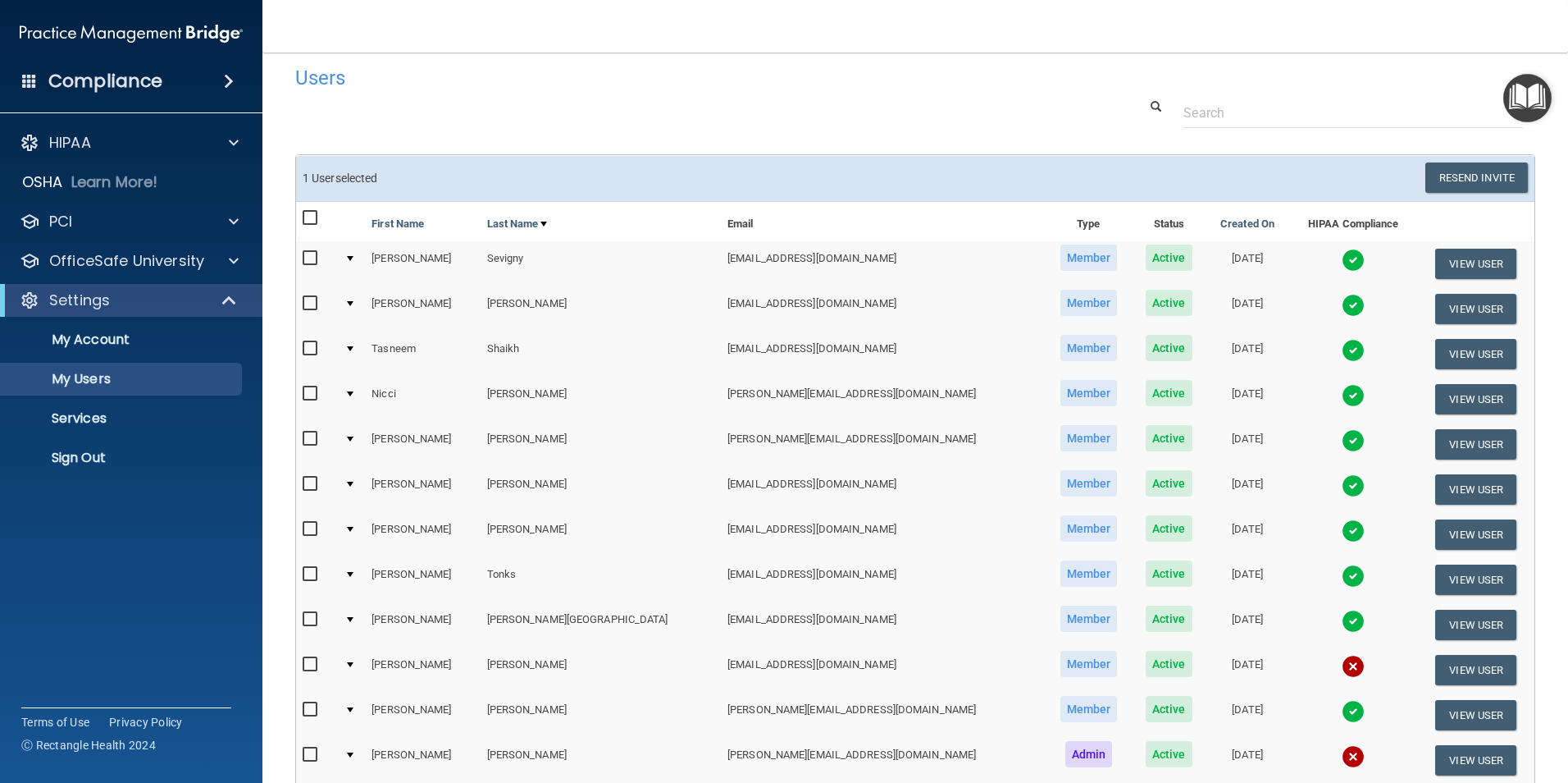
scroll to position [0, 0]
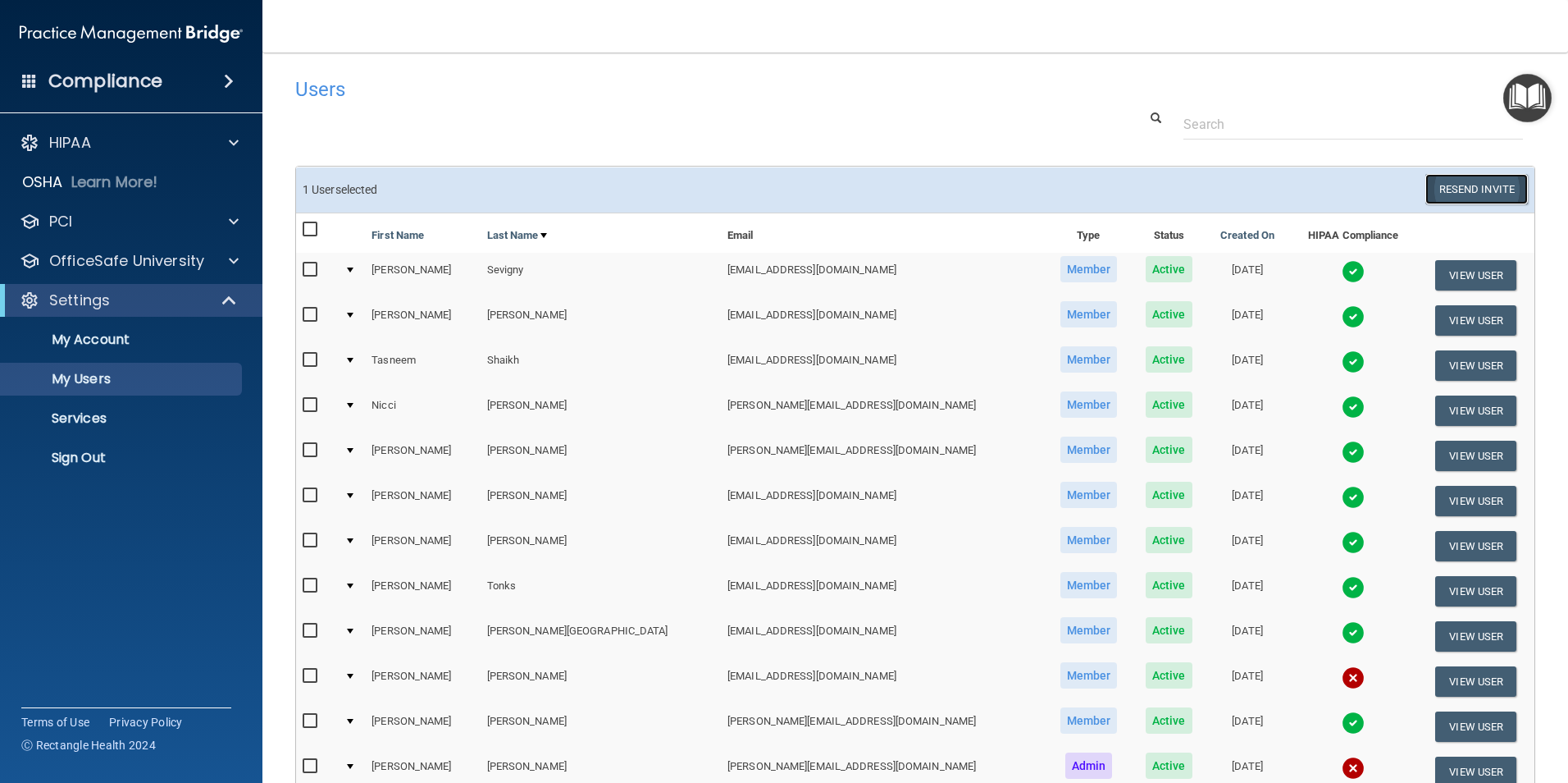
click at [1236, 183] on button "Resend Invite" at bounding box center [1476, 188] width 103 height 30
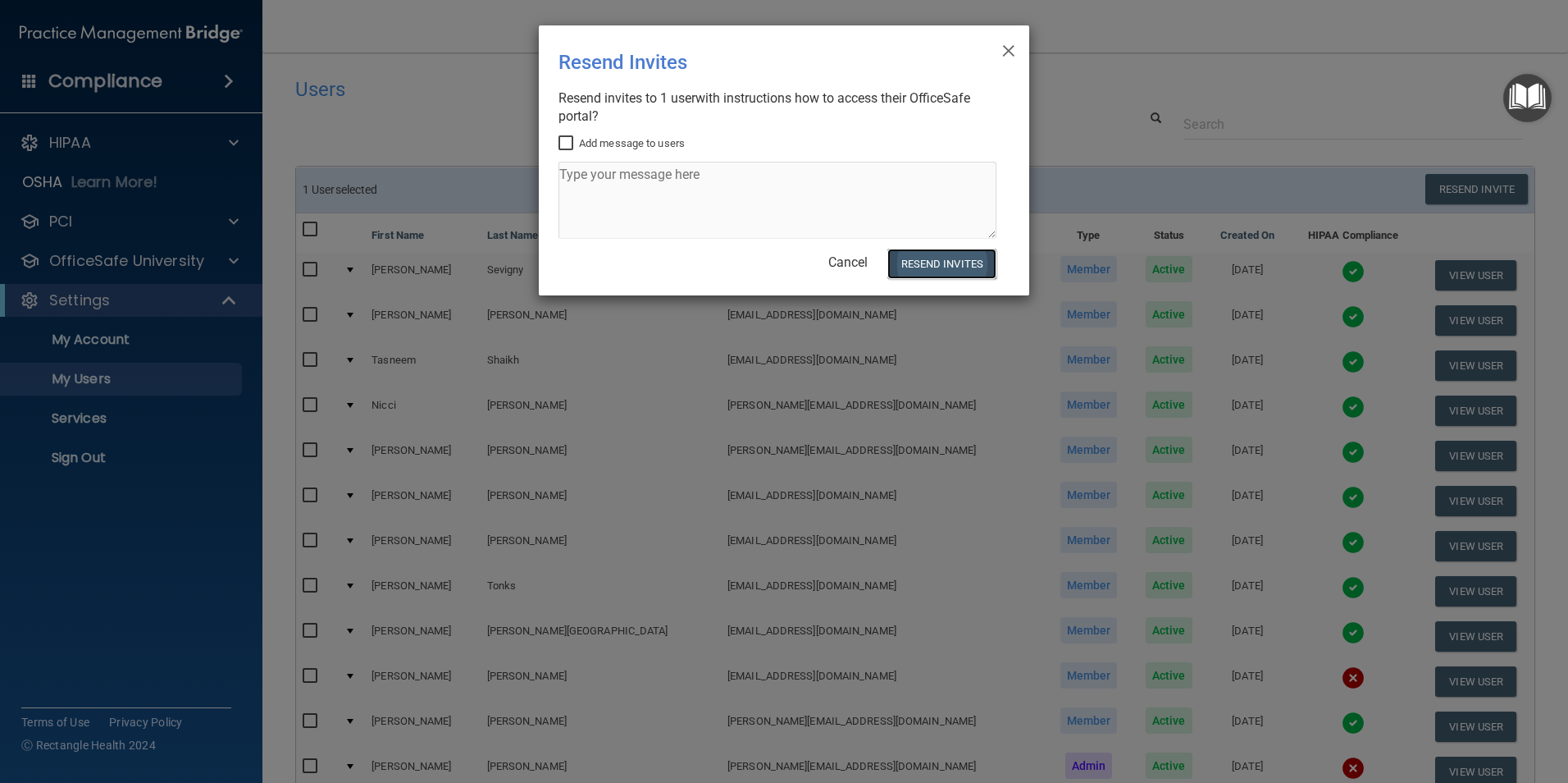
click at [920, 258] on button "Resend Invites" at bounding box center [942, 264] width 109 height 30
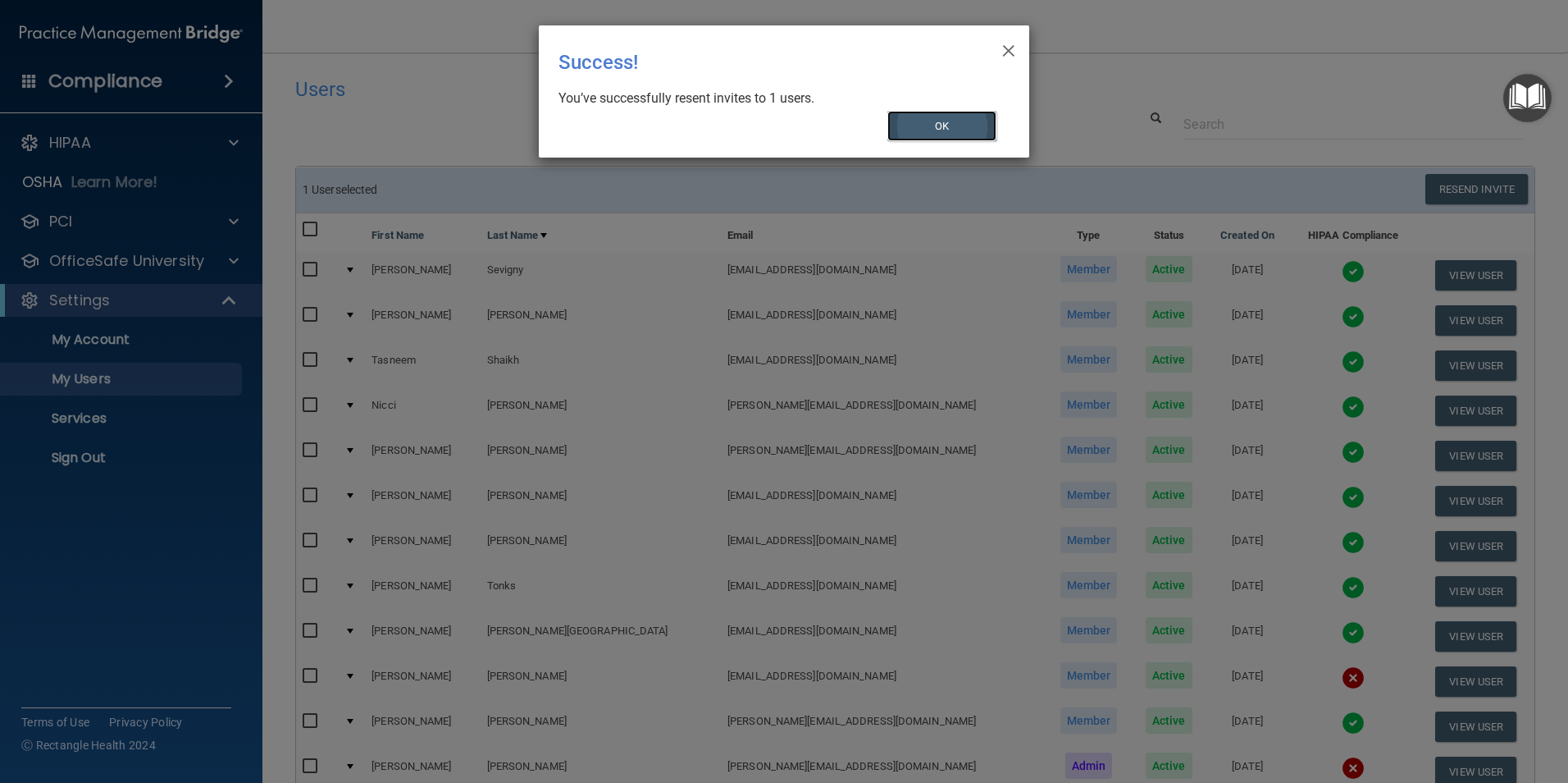
click at [968, 126] on button "OK" at bounding box center [942, 125] width 110 height 30
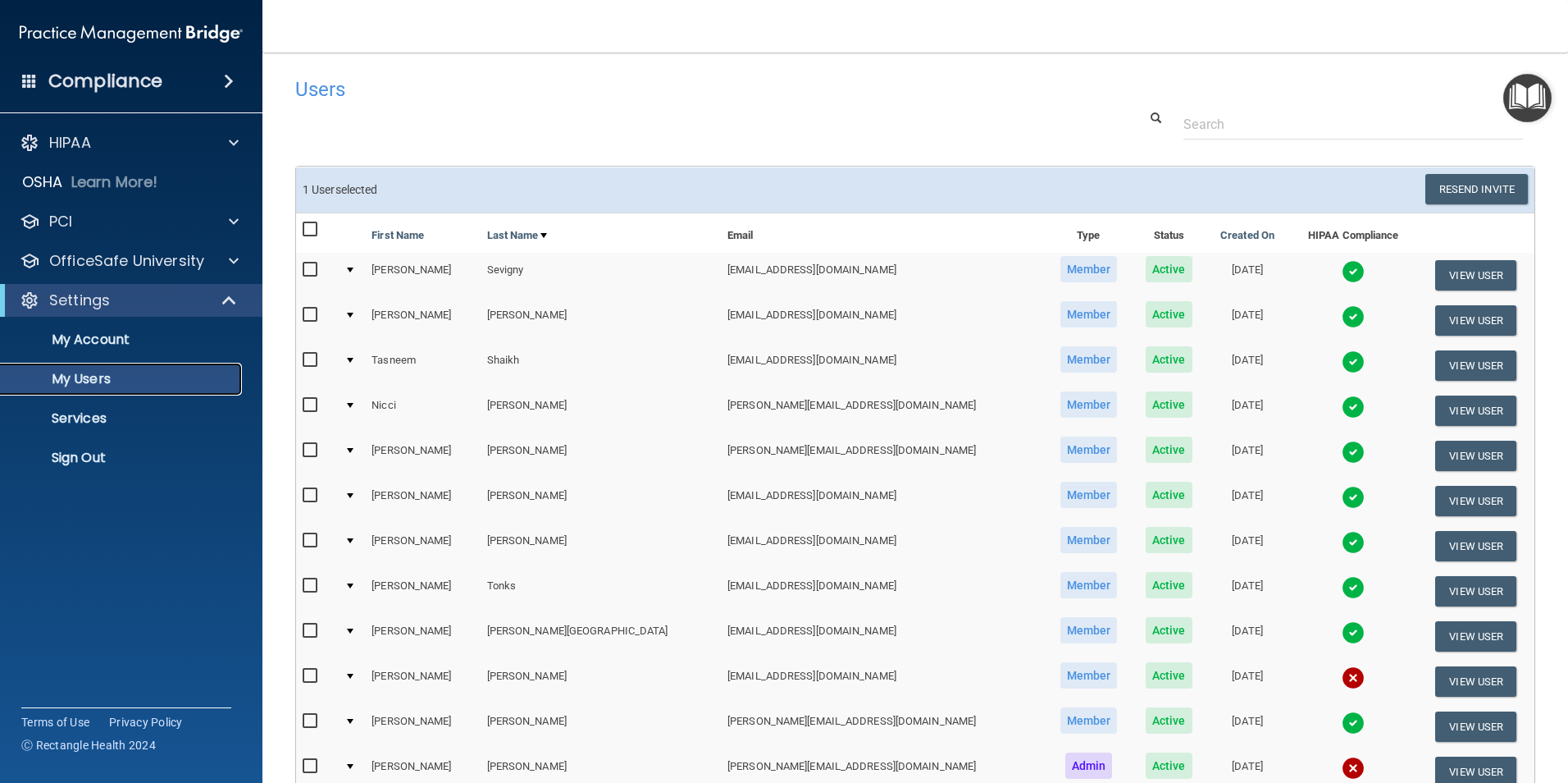
click at [70, 379] on p "My Users" at bounding box center [122, 379] width 224 height 16
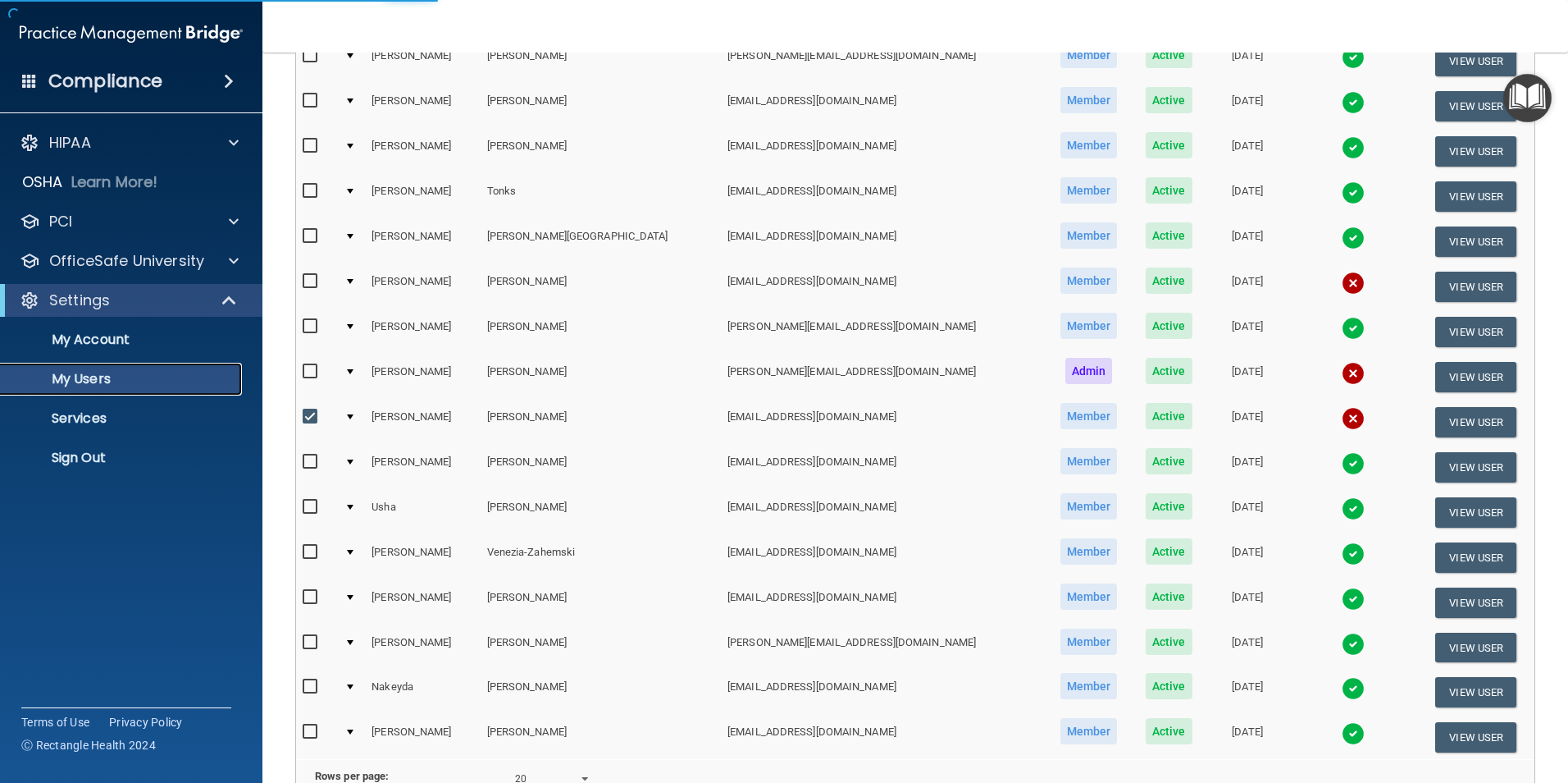
scroll to position [411, 0]
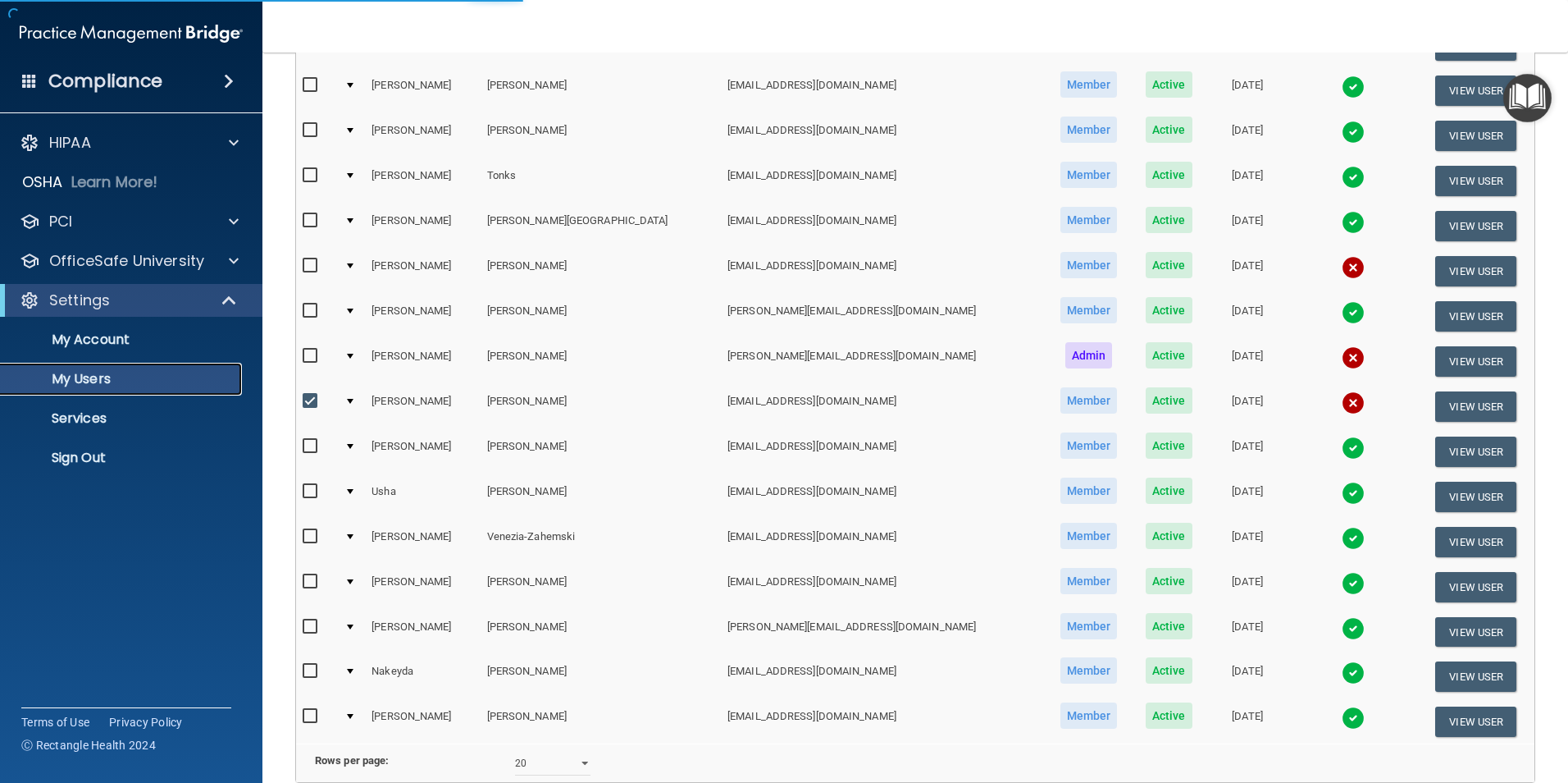
select select "20"
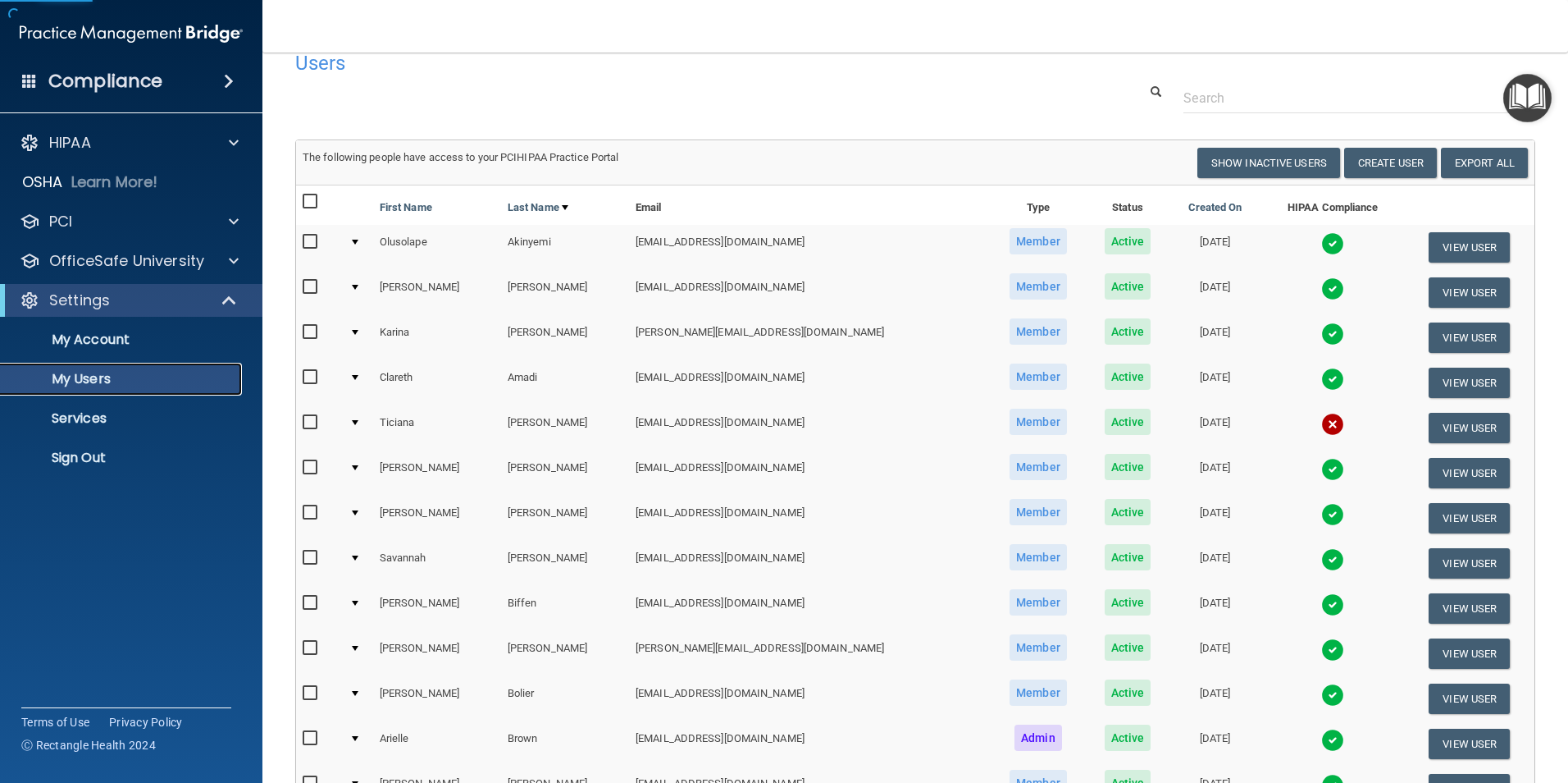
scroll to position [0, 0]
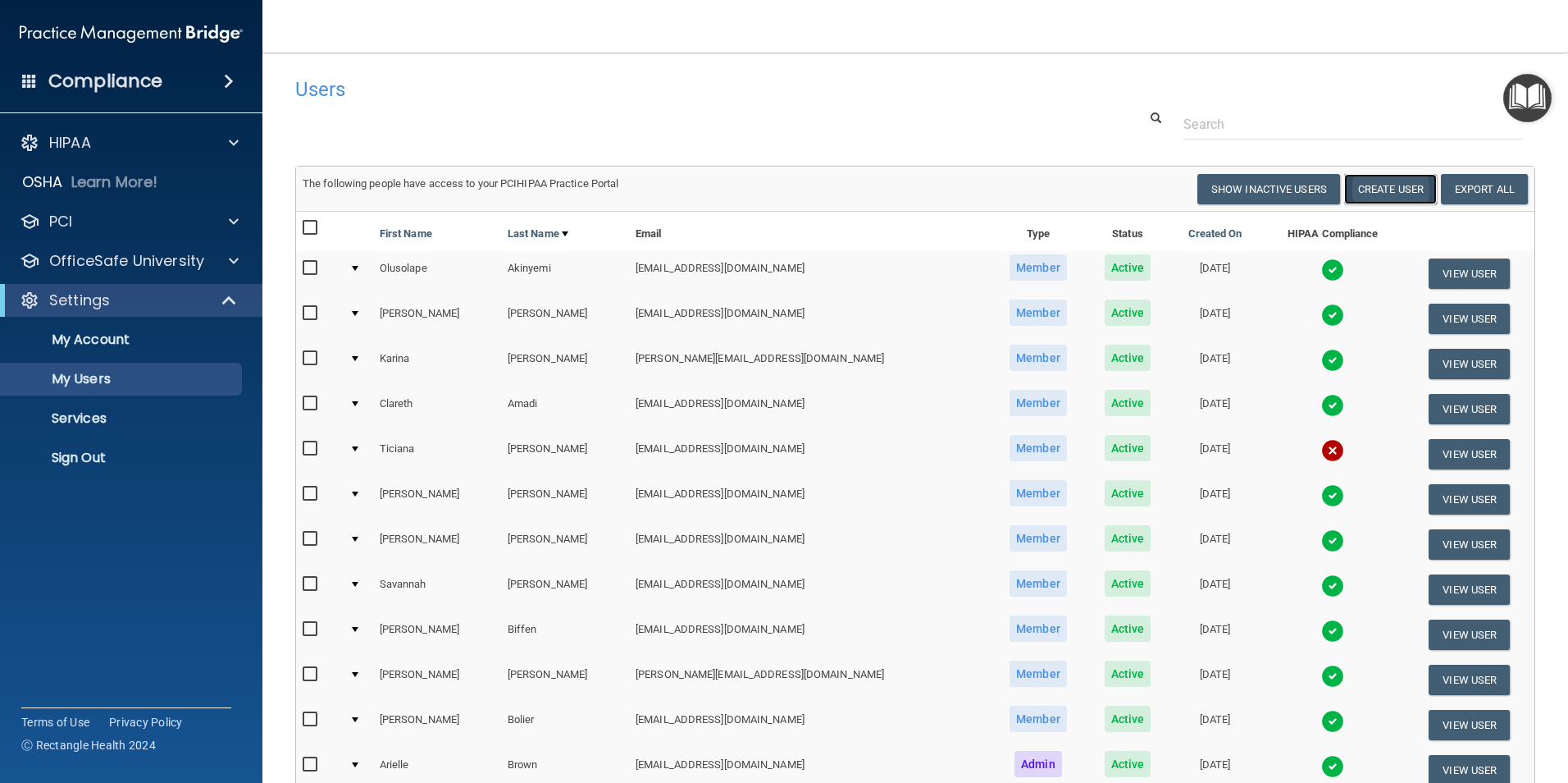
click at [1236, 190] on button "Create User" at bounding box center [1390, 188] width 92 height 30
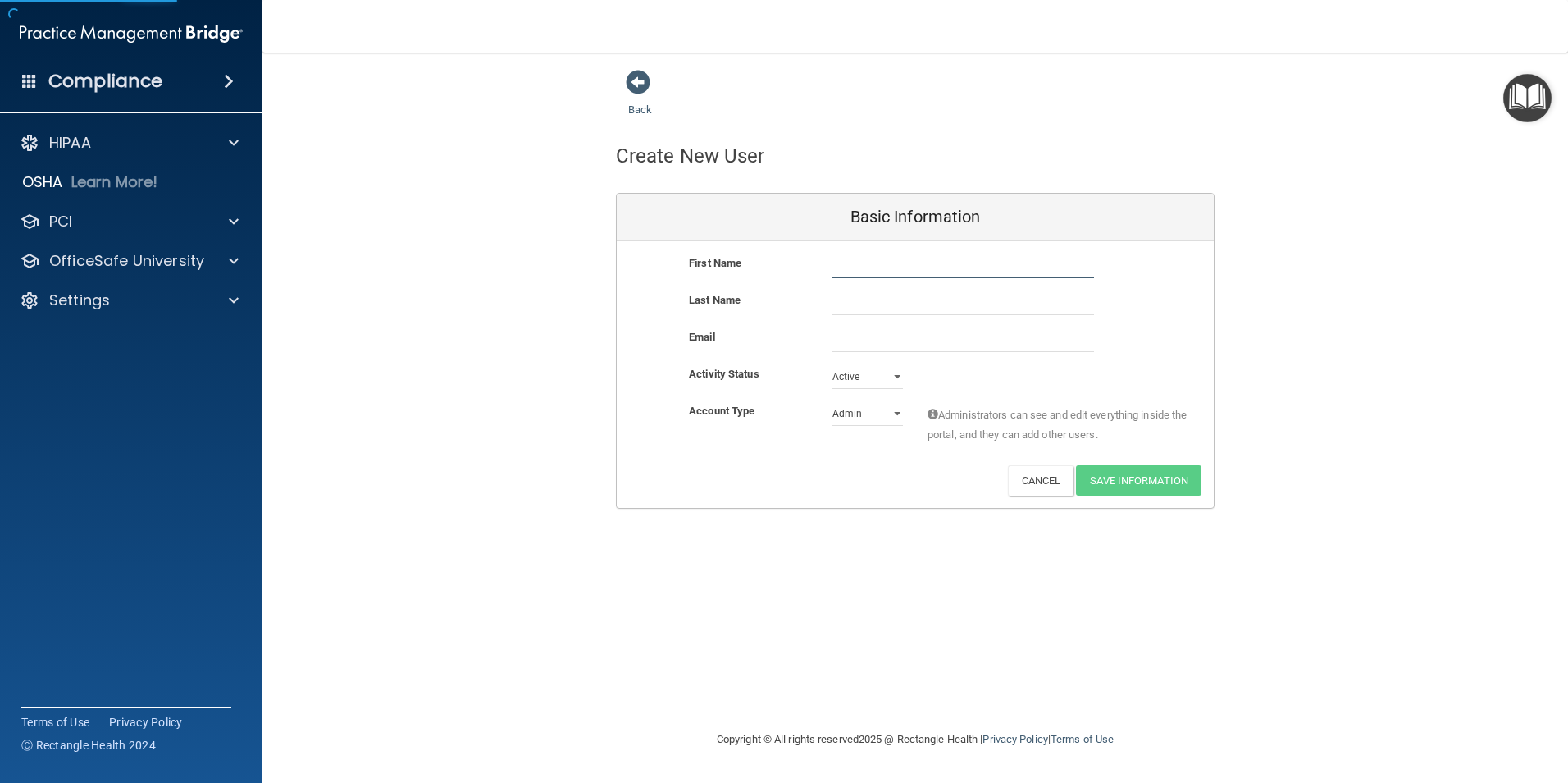
click at [977, 270] on input "text" at bounding box center [962, 265] width 262 height 24
click at [1063, 272] on input "text" at bounding box center [962, 265] width 262 height 24
type input "Courtney"
type input "Eannone"
click at [1045, 342] on input "email" at bounding box center [962, 340] width 262 height 24
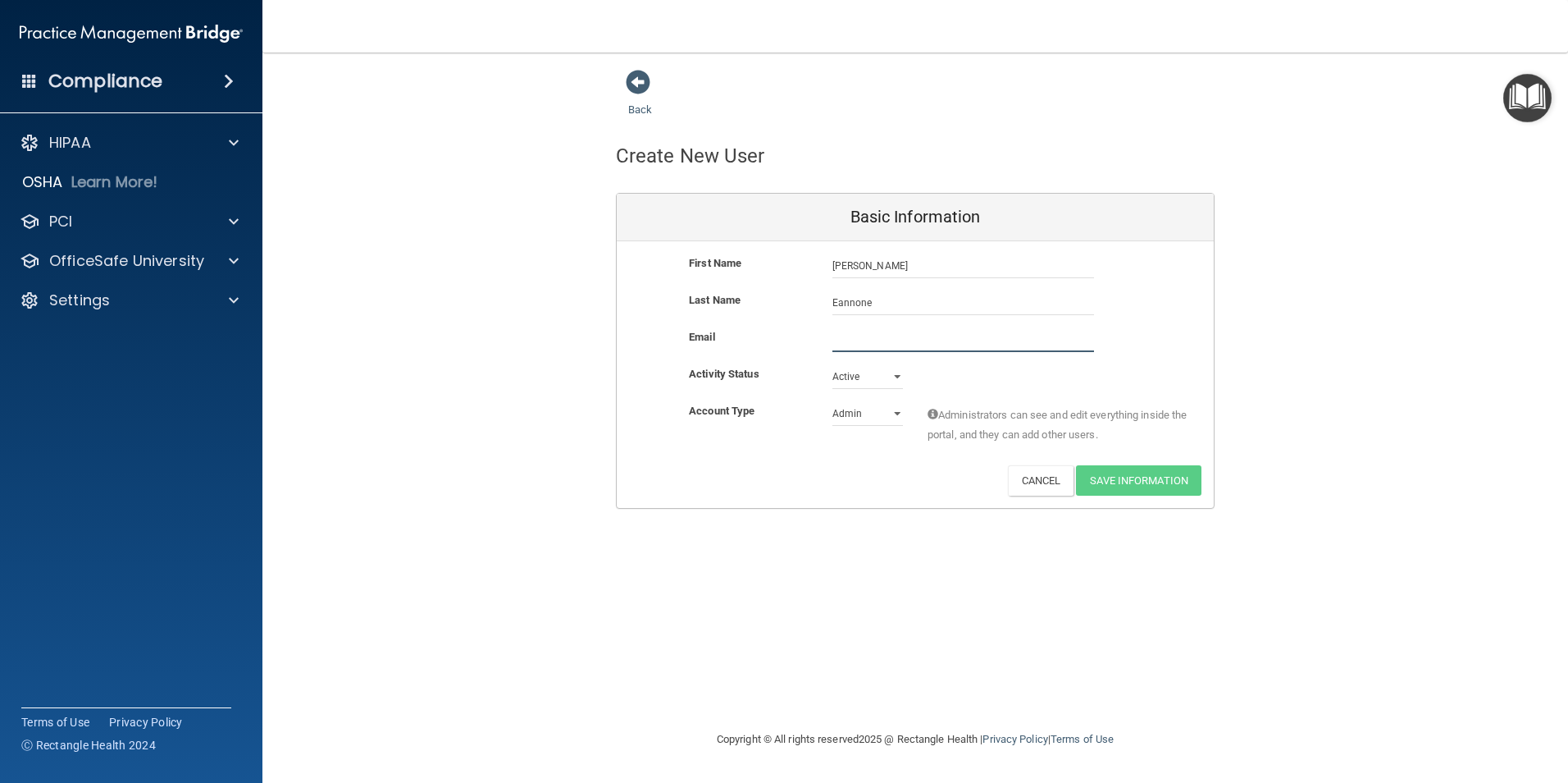
paste input "ceannone@co.somerset.nj.us"
type input "ceannone@co.somerset.nj.us"
click at [873, 383] on select "Active Inactive" at bounding box center [867, 376] width 71 height 24
click at [832, 364] on select "Active Inactive" at bounding box center [867, 376] width 71 height 24
click at [872, 411] on select "Admin Member" at bounding box center [867, 413] width 71 height 24
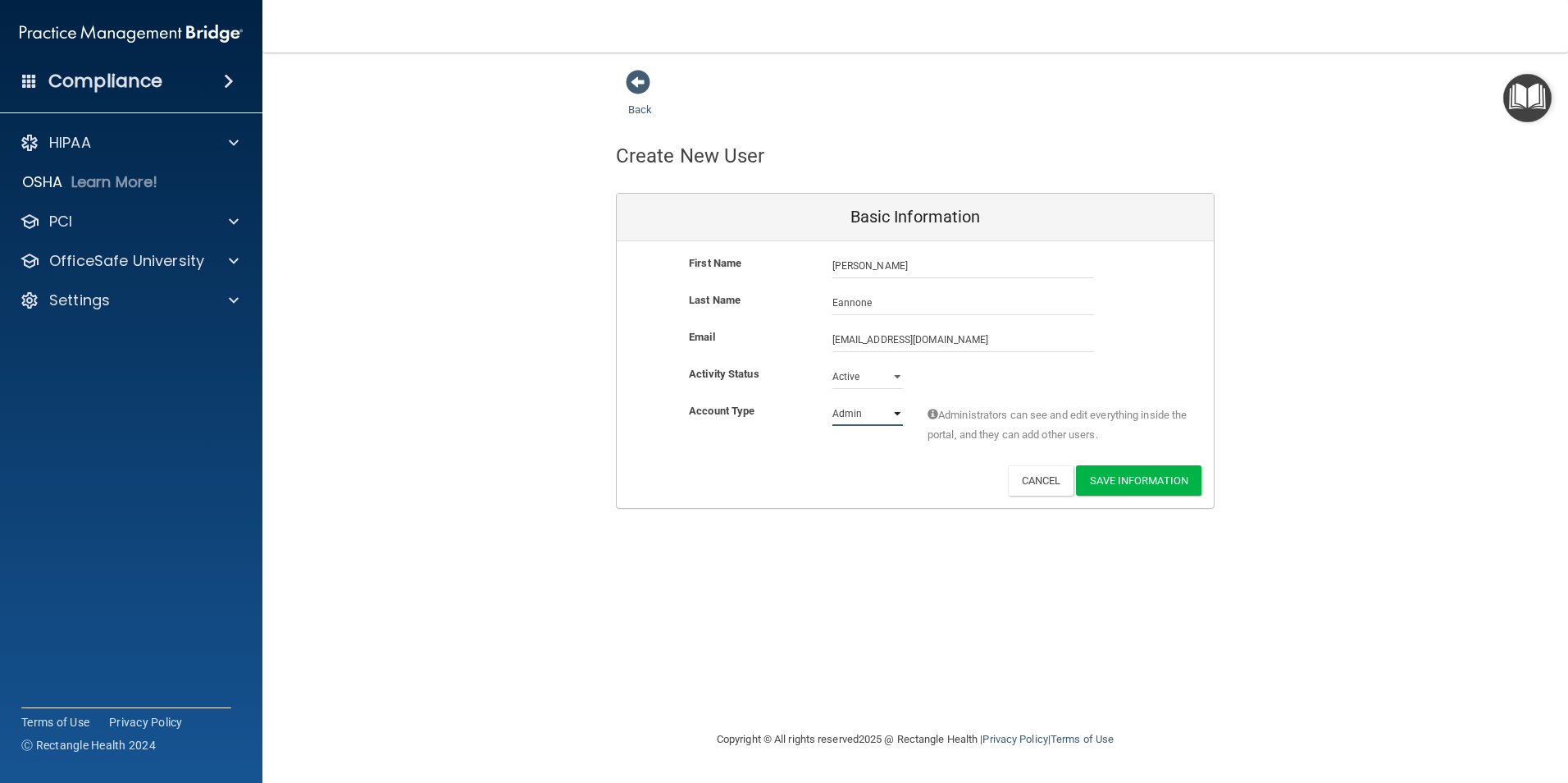
select select "practice_member"
click at [832, 401] on select "Admin Member" at bounding box center [867, 413] width 71 height 24
click at [1129, 487] on button "Save Information" at bounding box center [1138, 480] width 125 height 30
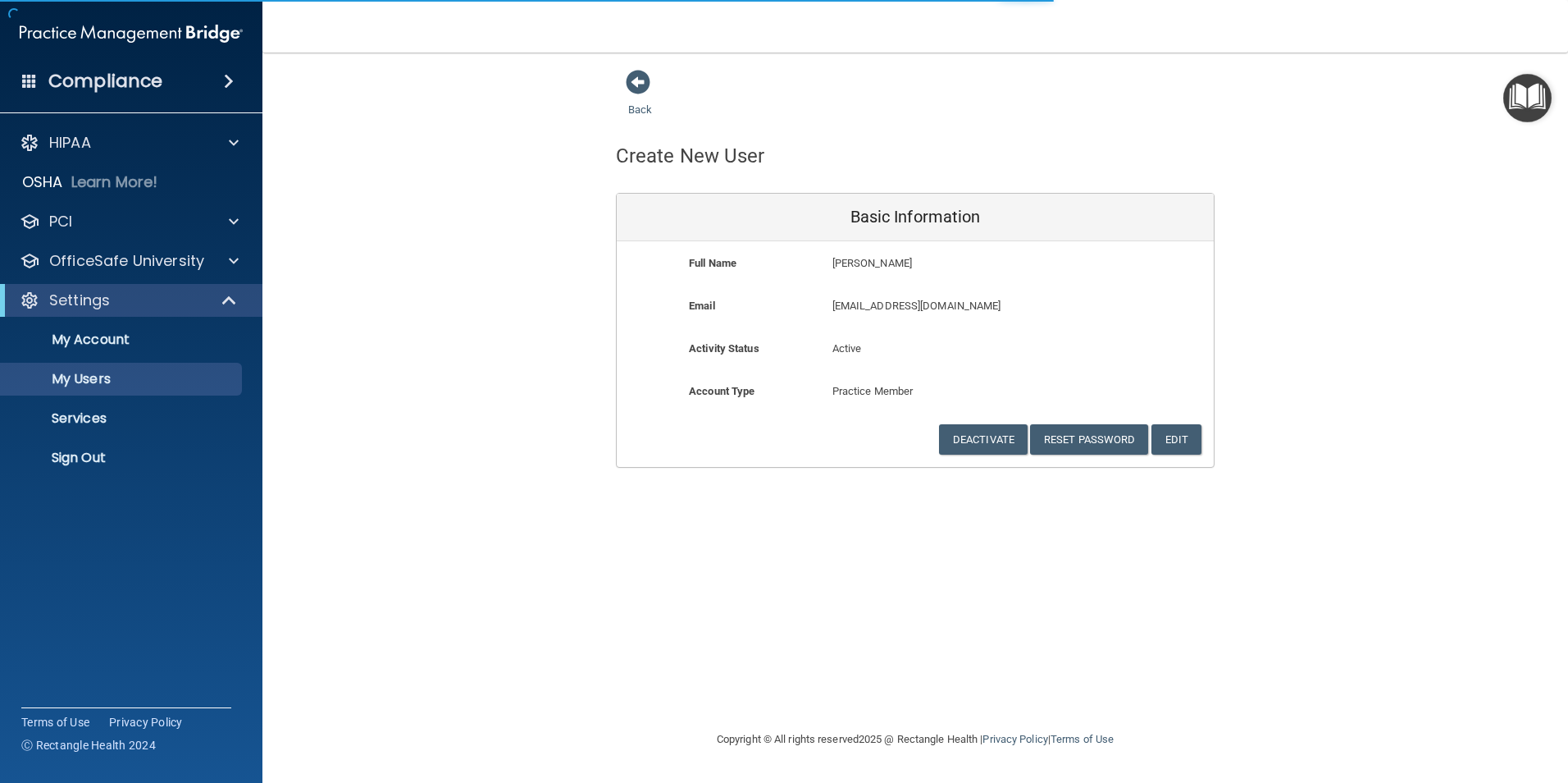
select select "20"
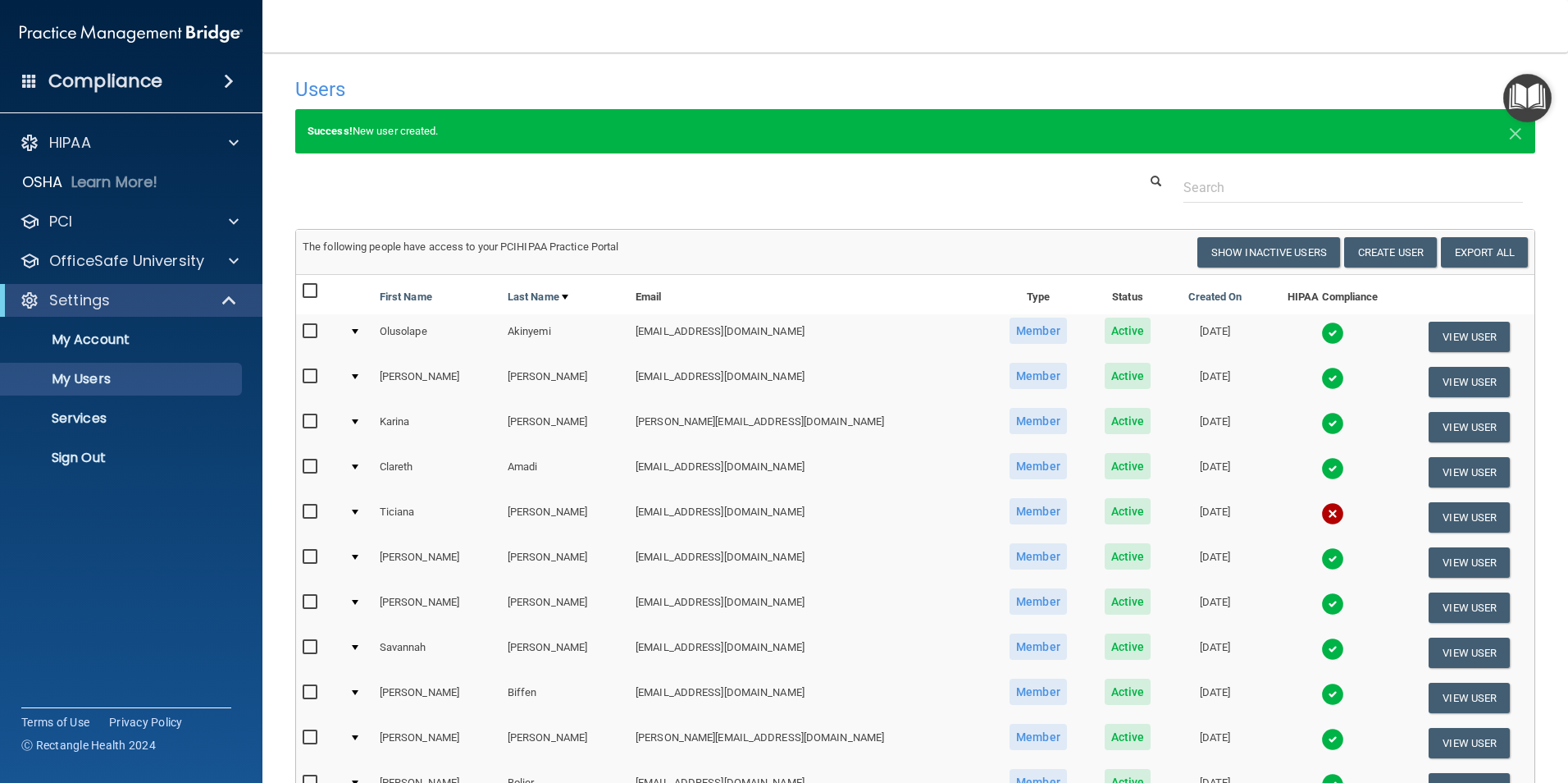
scroll to position [493, 0]
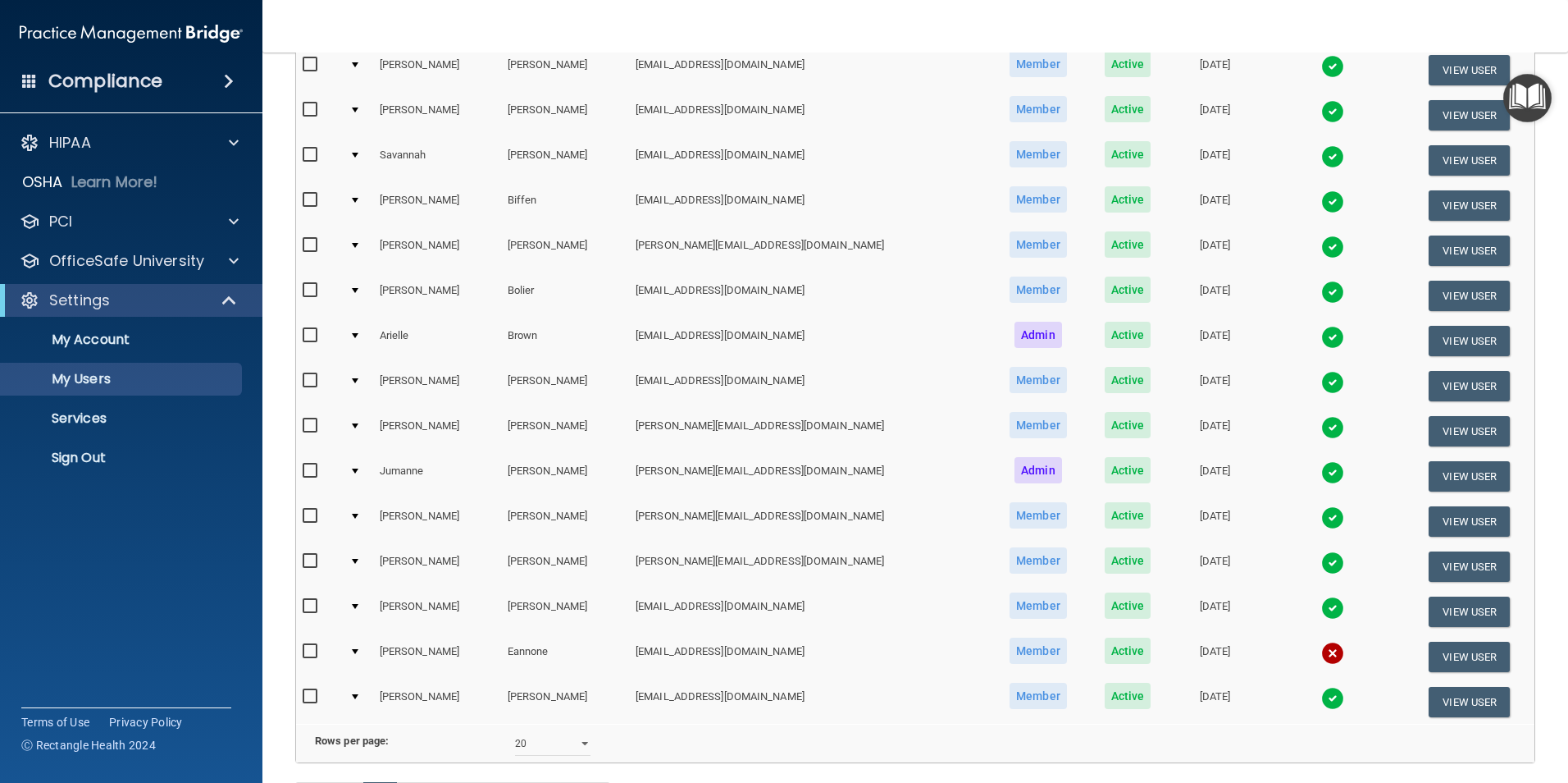
click at [291, 557] on div "The following people have access to your PCIHIPAA Practice Portal Resend Invite…" at bounding box center [915, 249] width 1265 height 1026
click at [314, 557] on input "checkbox" at bounding box center [312, 651] width 19 height 13
checkbox input "true"
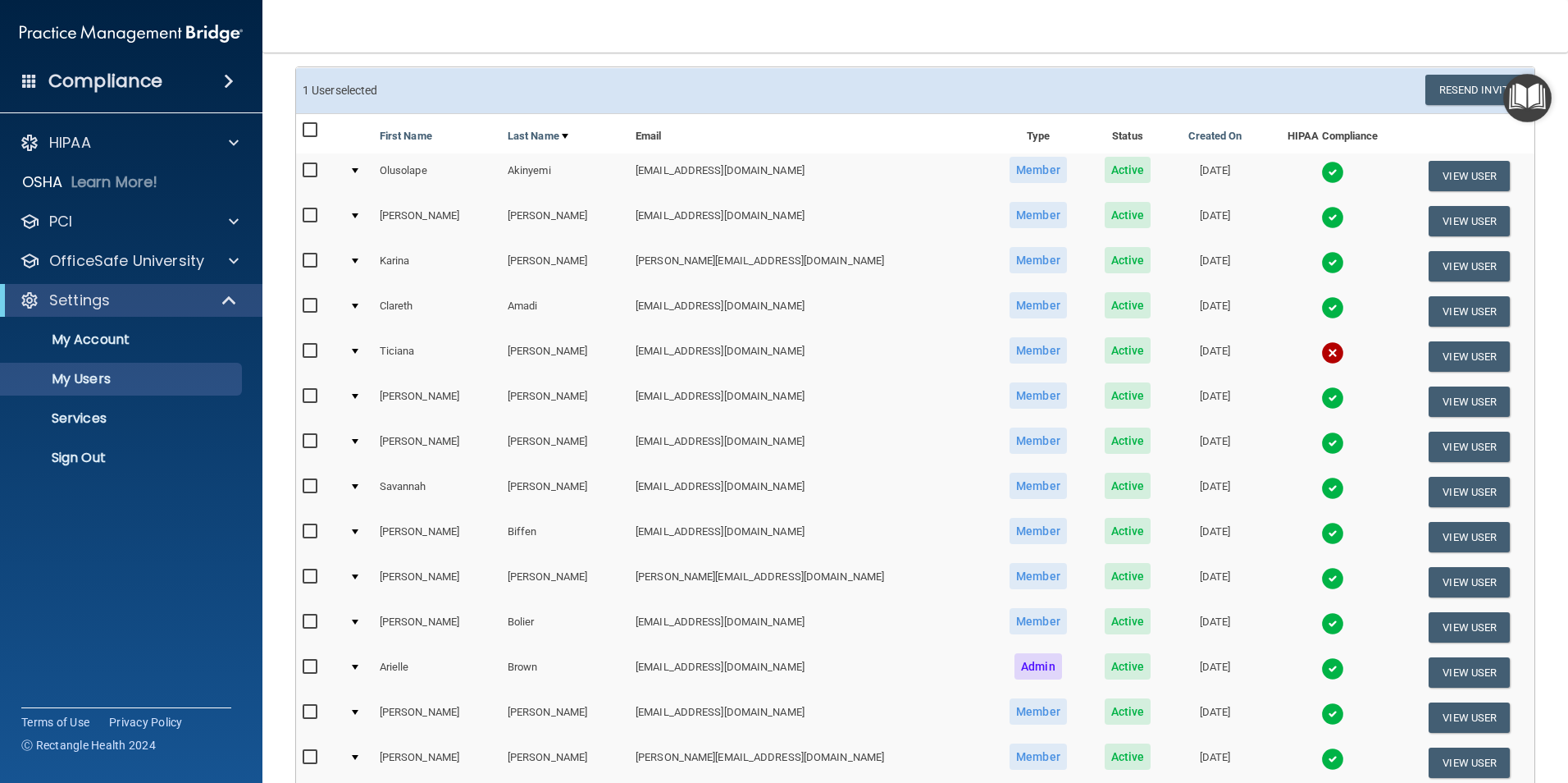
scroll to position [0, 0]
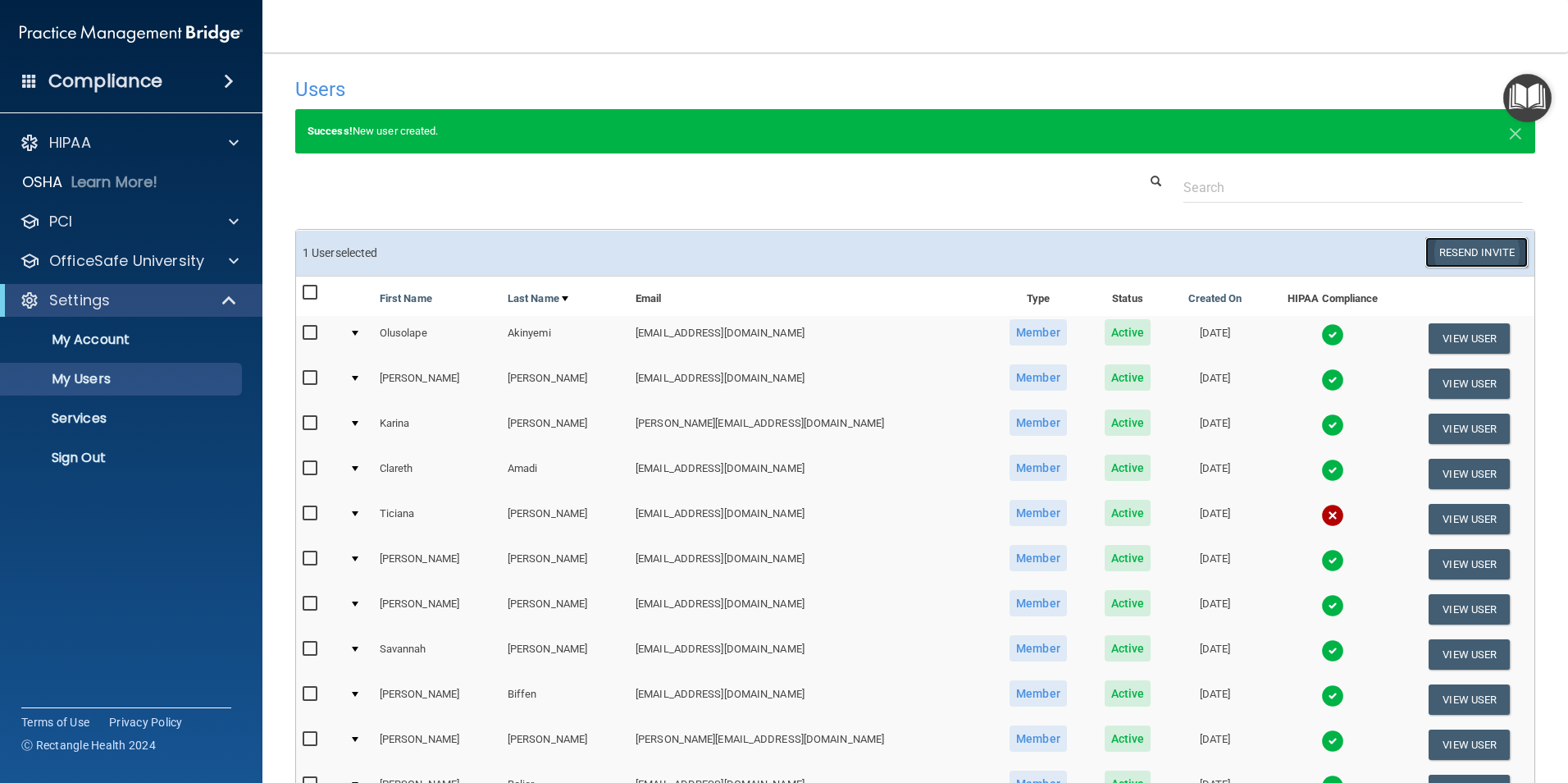
click at [1236, 253] on button "Resend Invite" at bounding box center [1476, 251] width 103 height 30
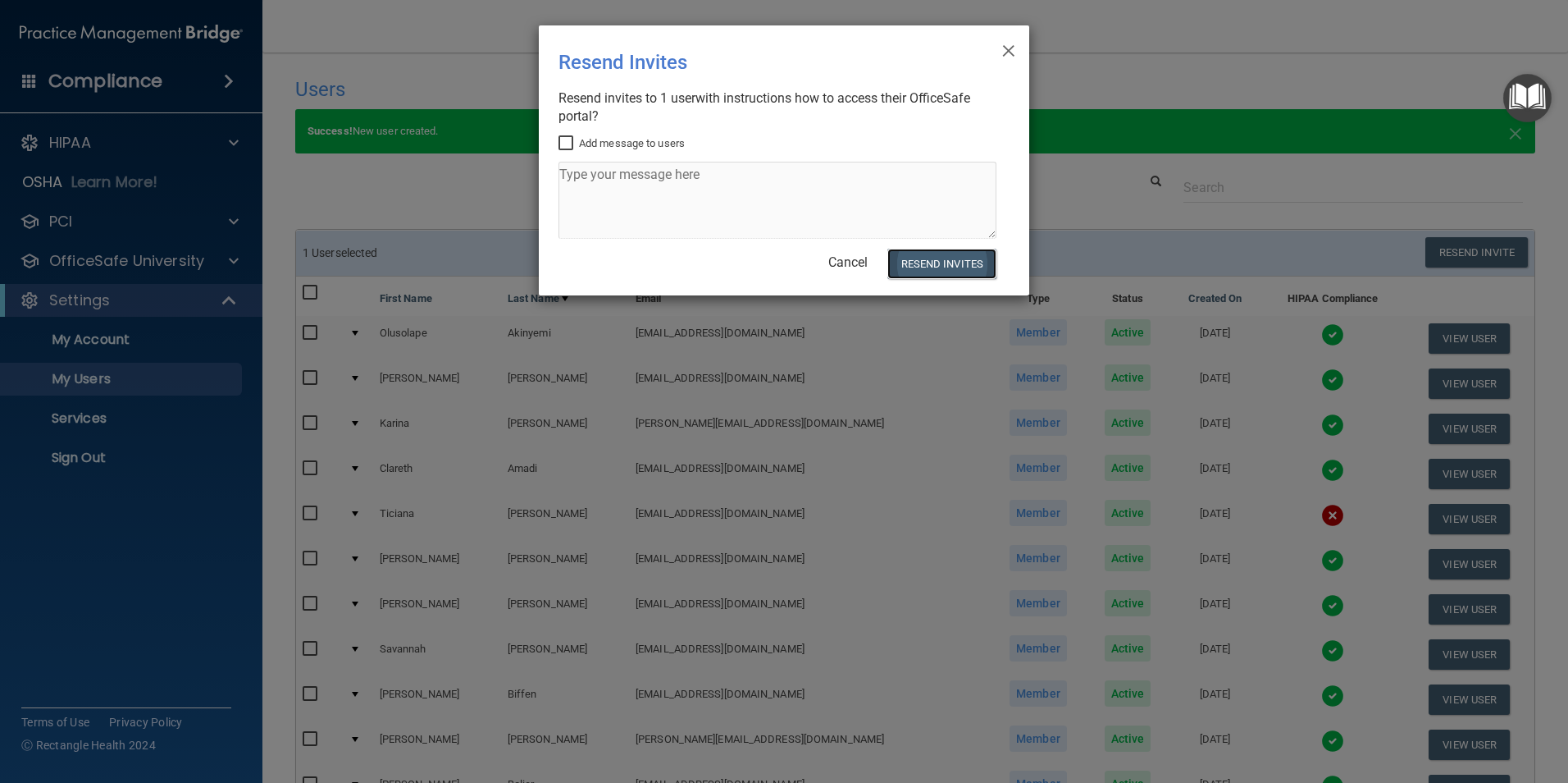
drag, startPoint x: 907, startPoint y: 251, endPoint x: 890, endPoint y: 258, distance: 18.4
click at [908, 251] on button "Resend Invites" at bounding box center [942, 264] width 109 height 30
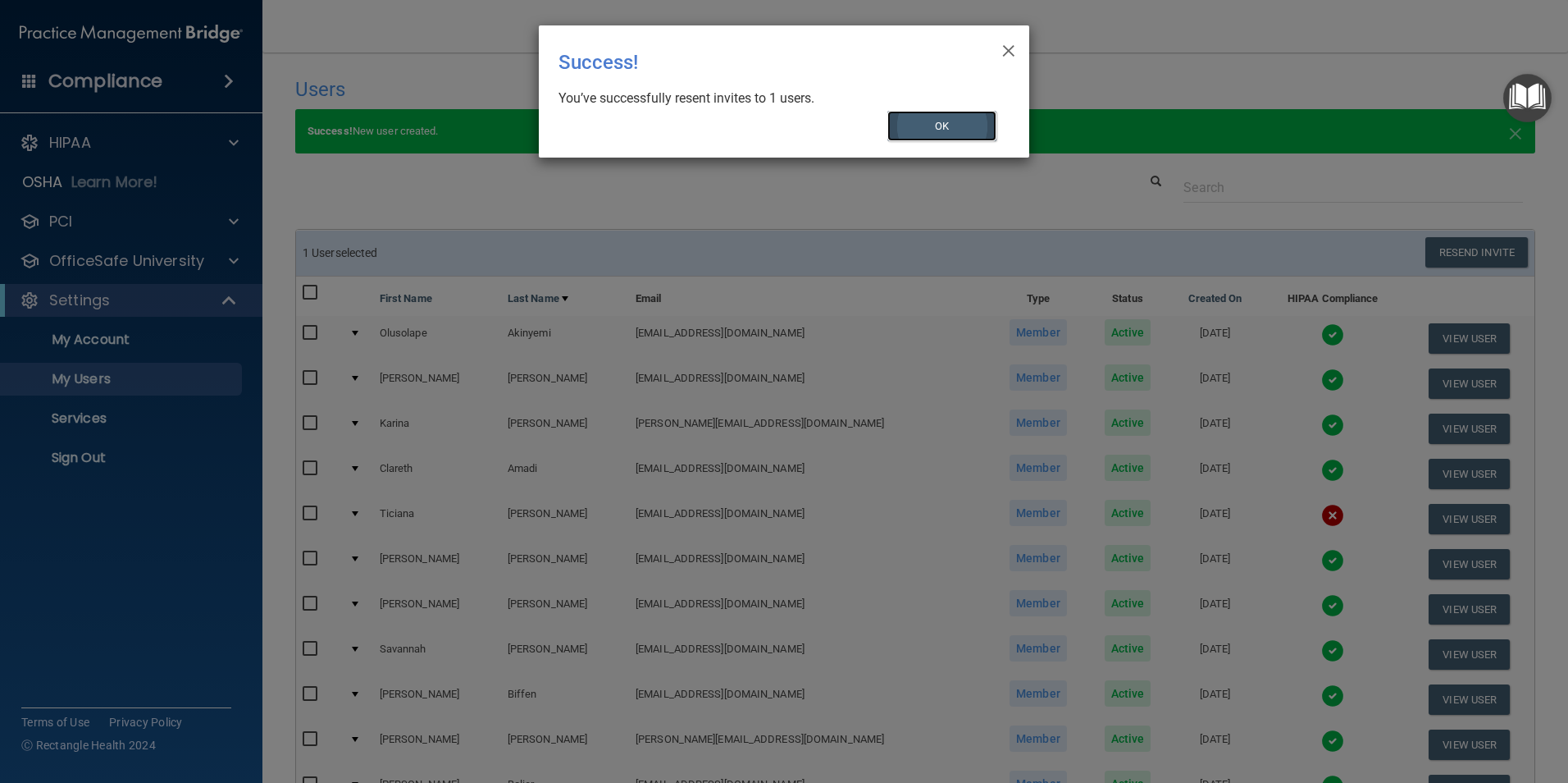
click at [940, 130] on button "OK" at bounding box center [942, 125] width 110 height 30
